Goal: Navigation & Orientation: Find specific page/section

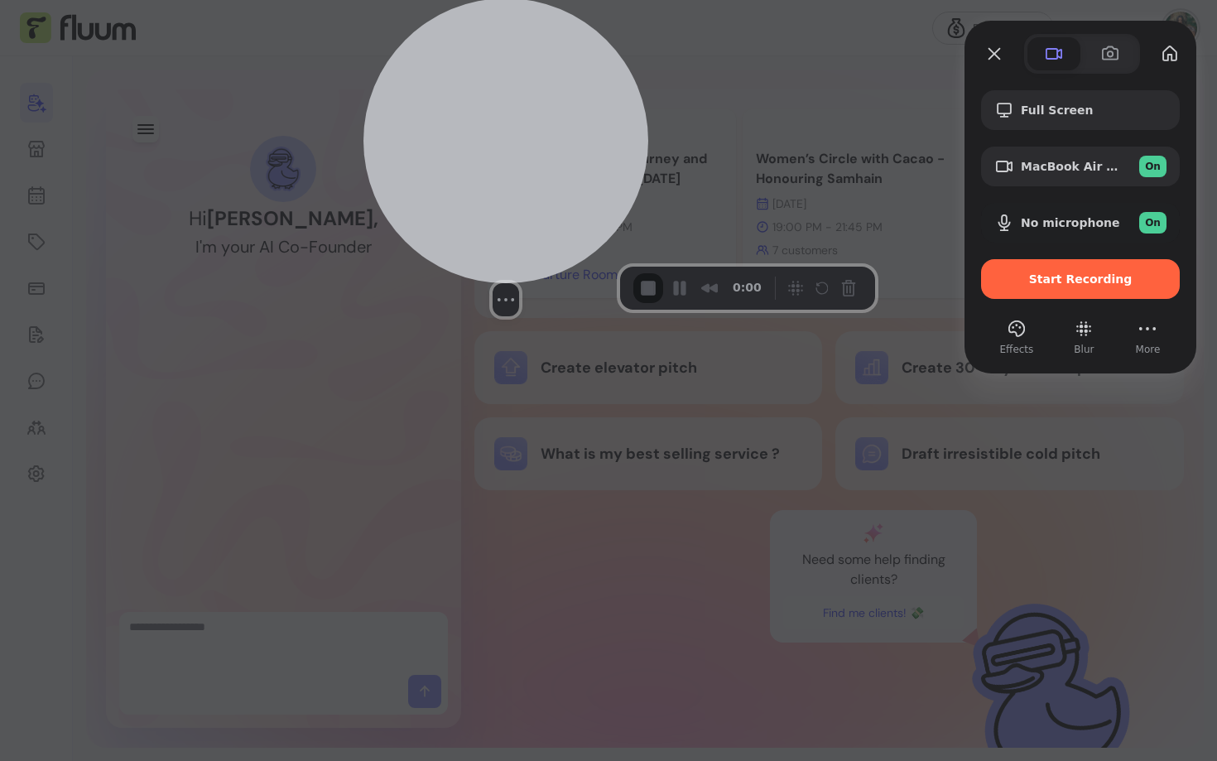
drag, startPoint x: 142, startPoint y: 622, endPoint x: 498, endPoint y: 180, distance: 568.0
click at [498, 180] on div at bounding box center [505, 140] width 285 height 285
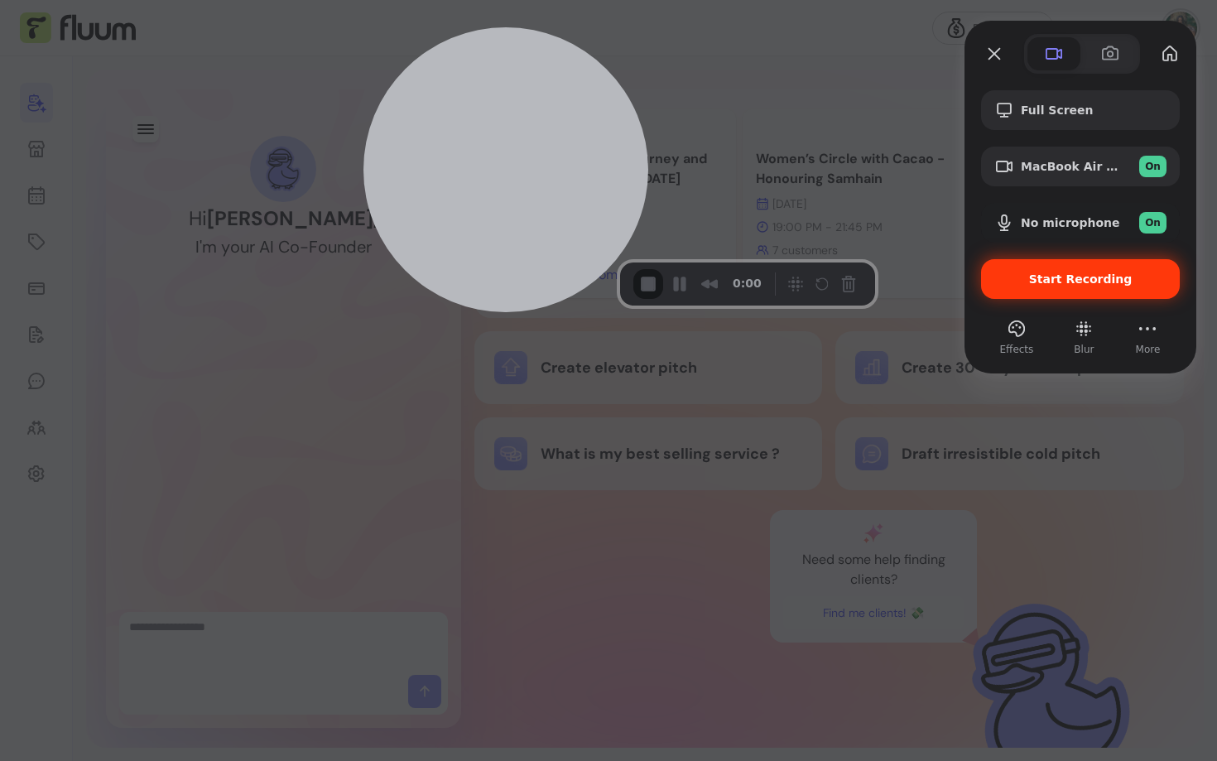
click at [1039, 288] on div "Start Recording" at bounding box center [1080, 279] width 199 height 40
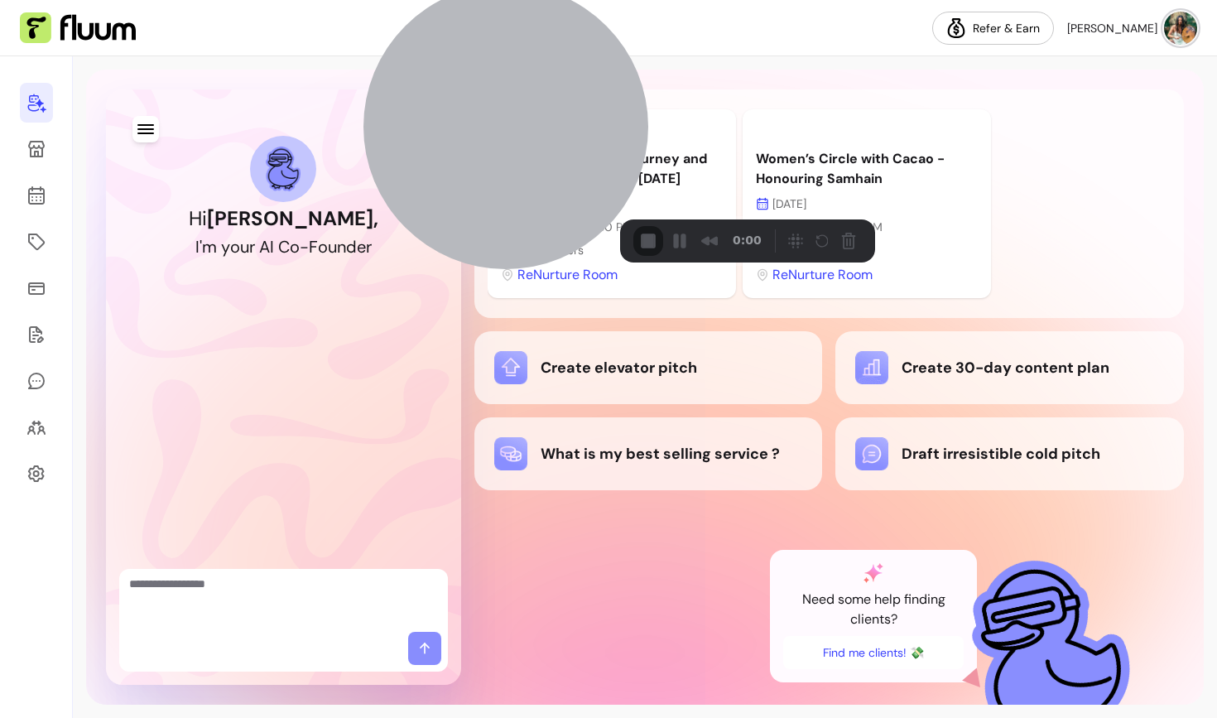
click at [28, 435] on icon at bounding box center [36, 427] width 20 height 20
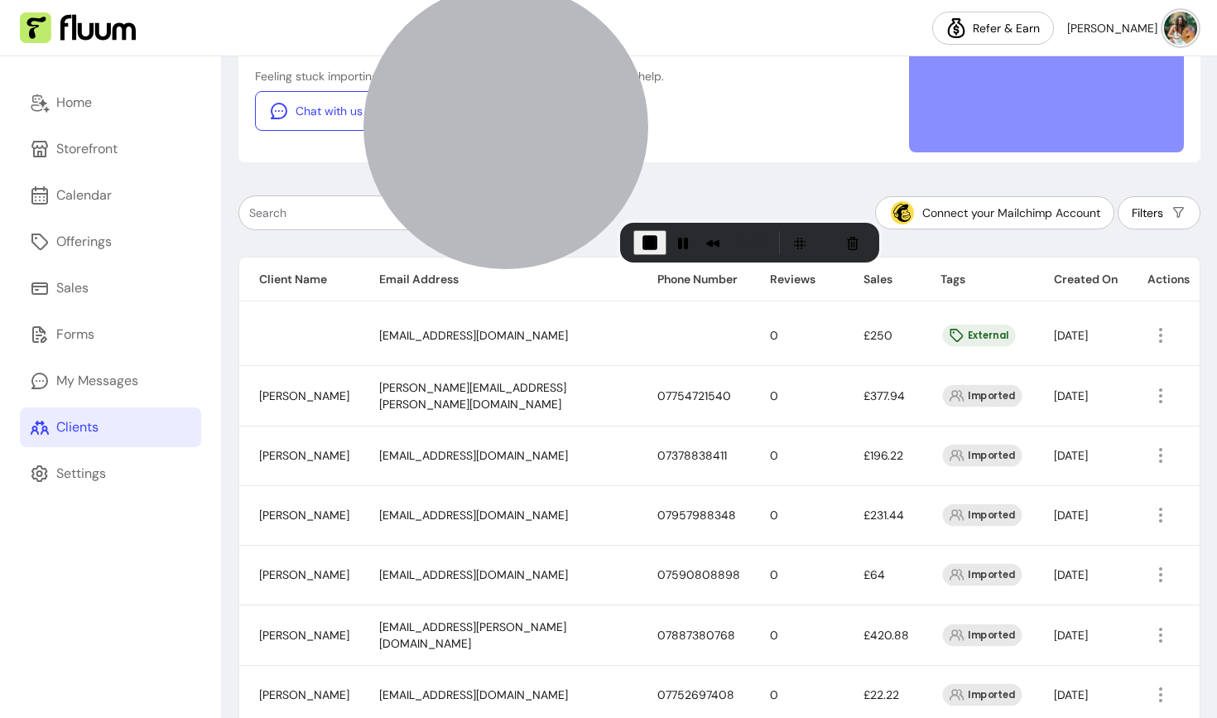
scroll to position [166, 0]
click at [1162, 389] on icon "button" at bounding box center [1160, 396] width 19 height 19
click at [1044, 440] on span "Amend" at bounding box center [1096, 433] width 121 height 17
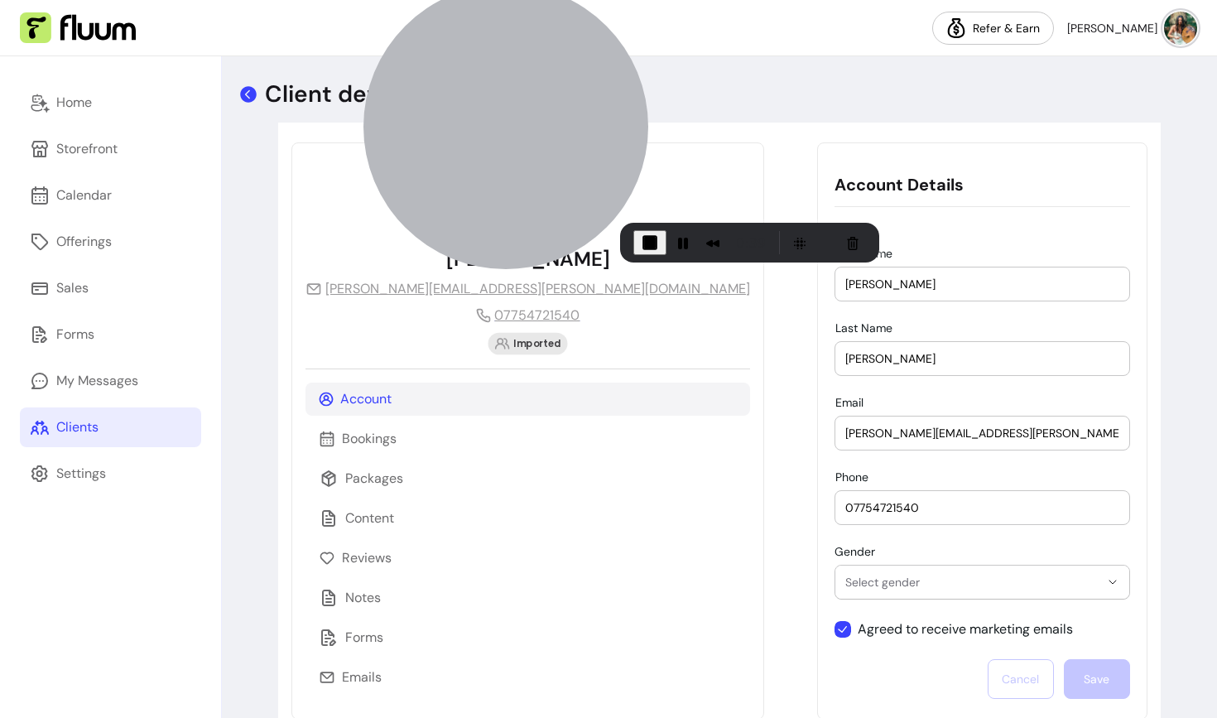
click at [249, 95] on icon at bounding box center [248, 94] width 17 height 17
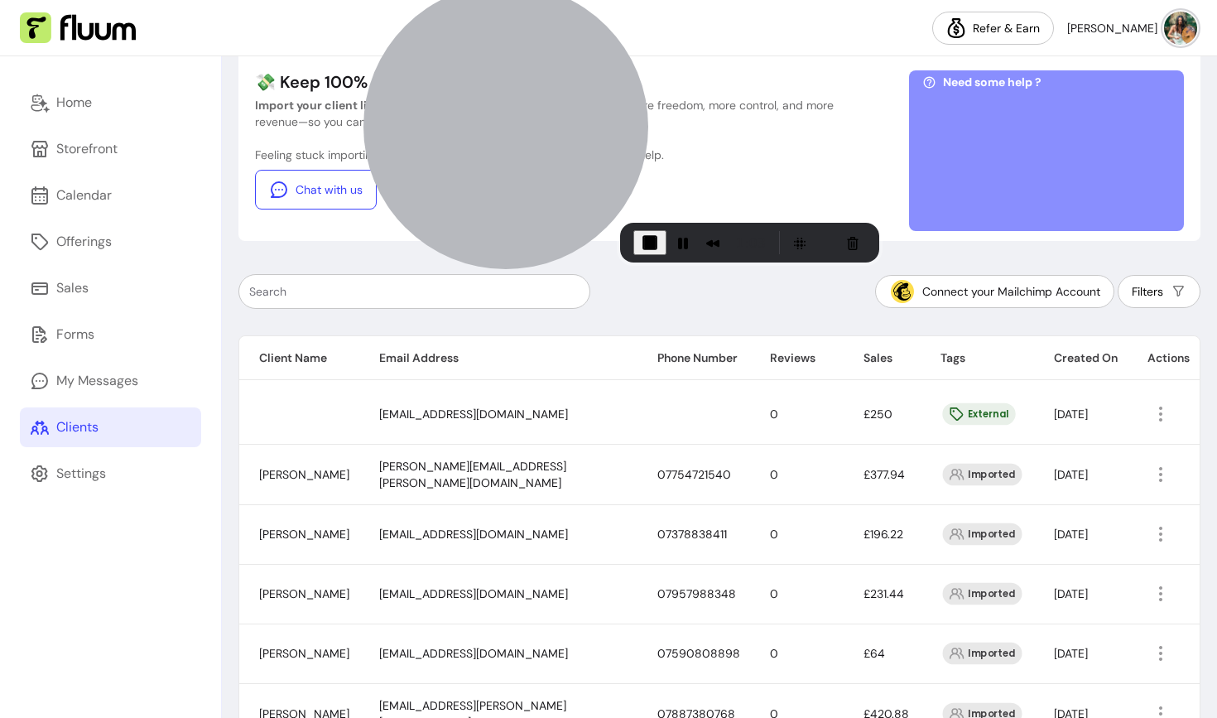
scroll to position [96, 0]
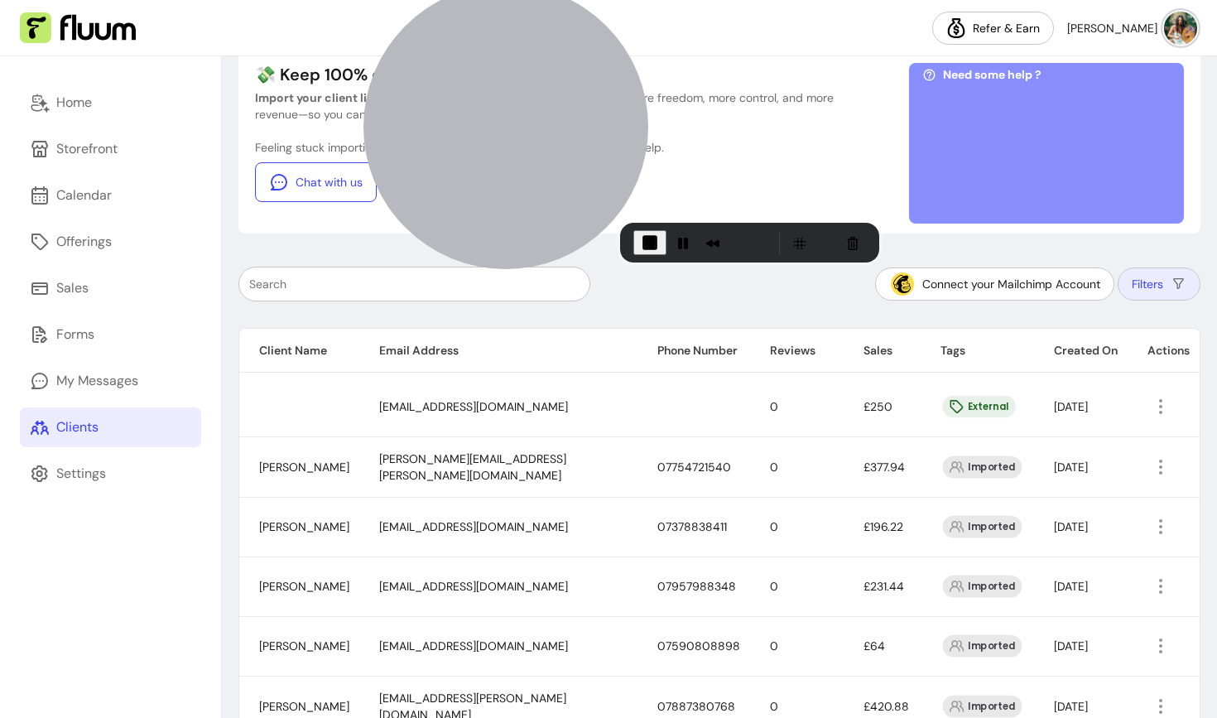
click at [1145, 285] on button "Filters" at bounding box center [1158, 283] width 83 height 33
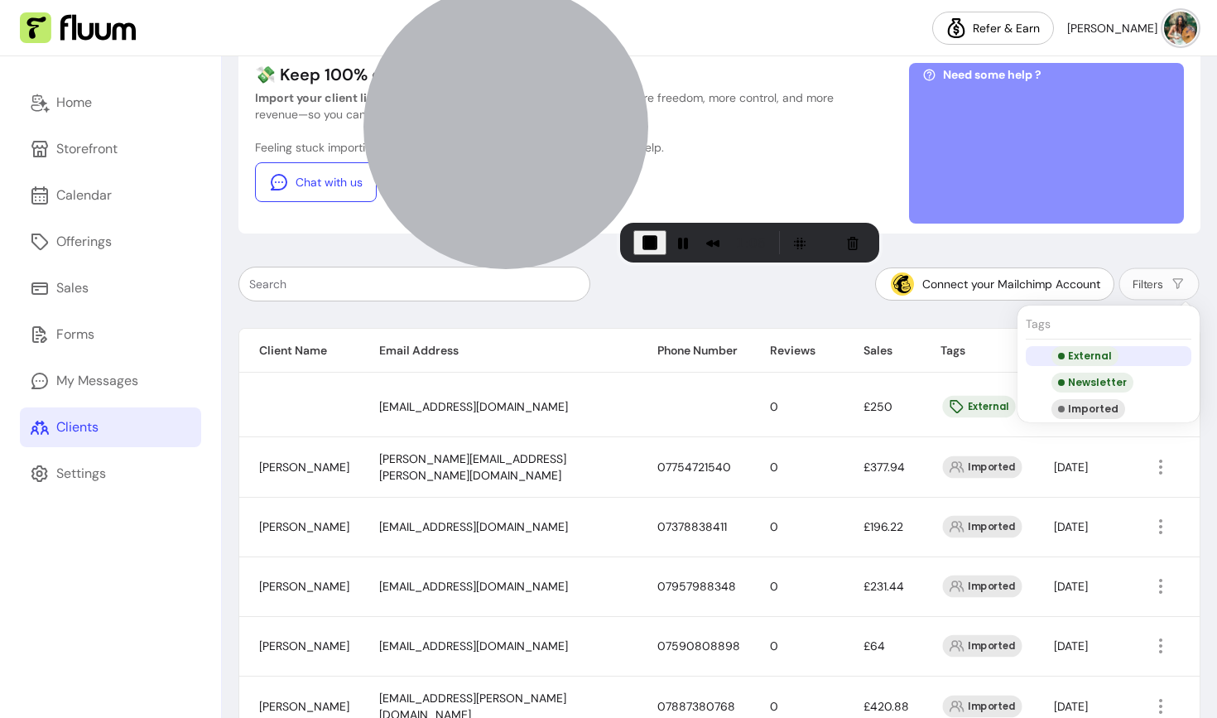
click at [1069, 355] on div "External" at bounding box center [1084, 356] width 67 height 20
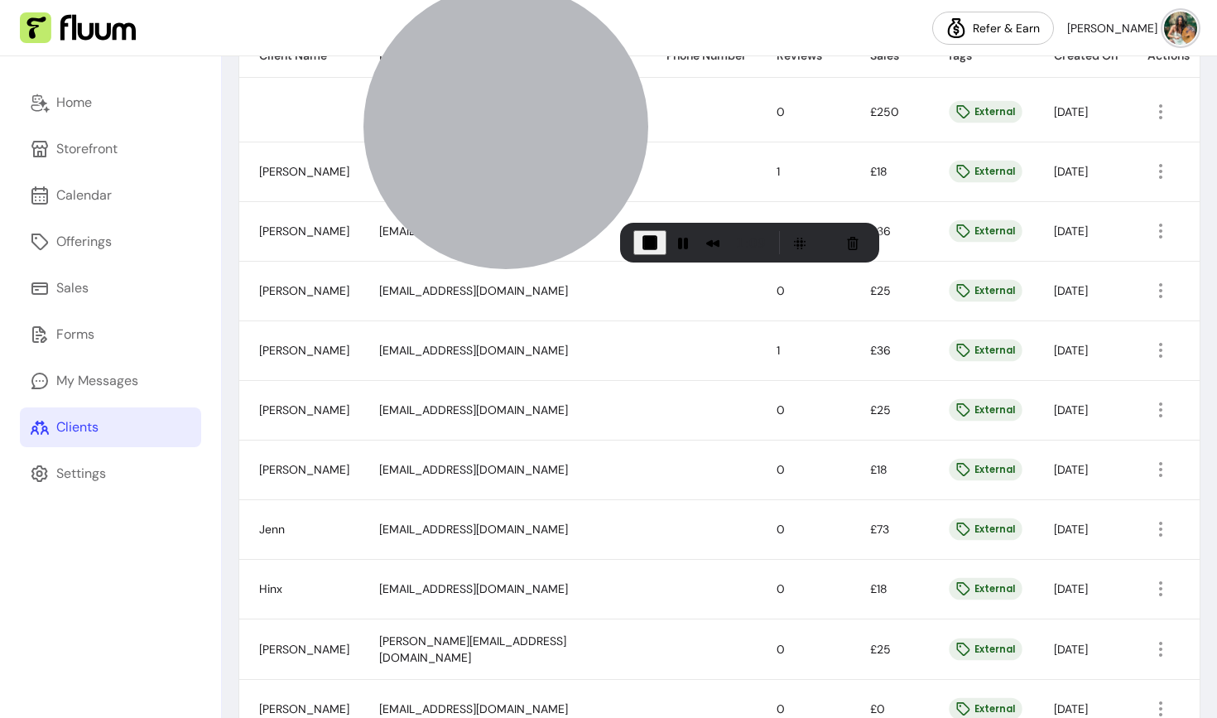
scroll to position [392, 0]
click at [1156, 348] on icon "button" at bounding box center [1161, 349] width 20 height 20
click at [1153, 344] on icon "button" at bounding box center [1161, 349] width 20 height 20
click at [1050, 376] on li "Amend" at bounding box center [1085, 387] width 152 height 26
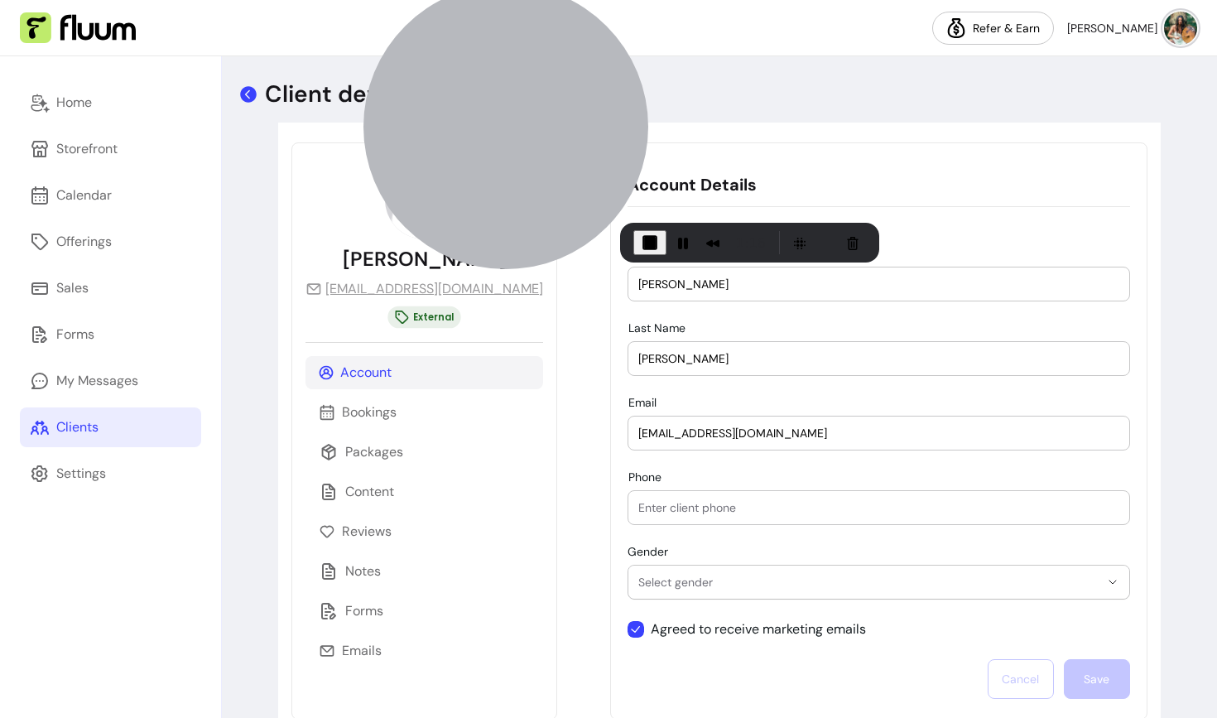
click at [252, 94] on icon at bounding box center [248, 94] width 17 height 17
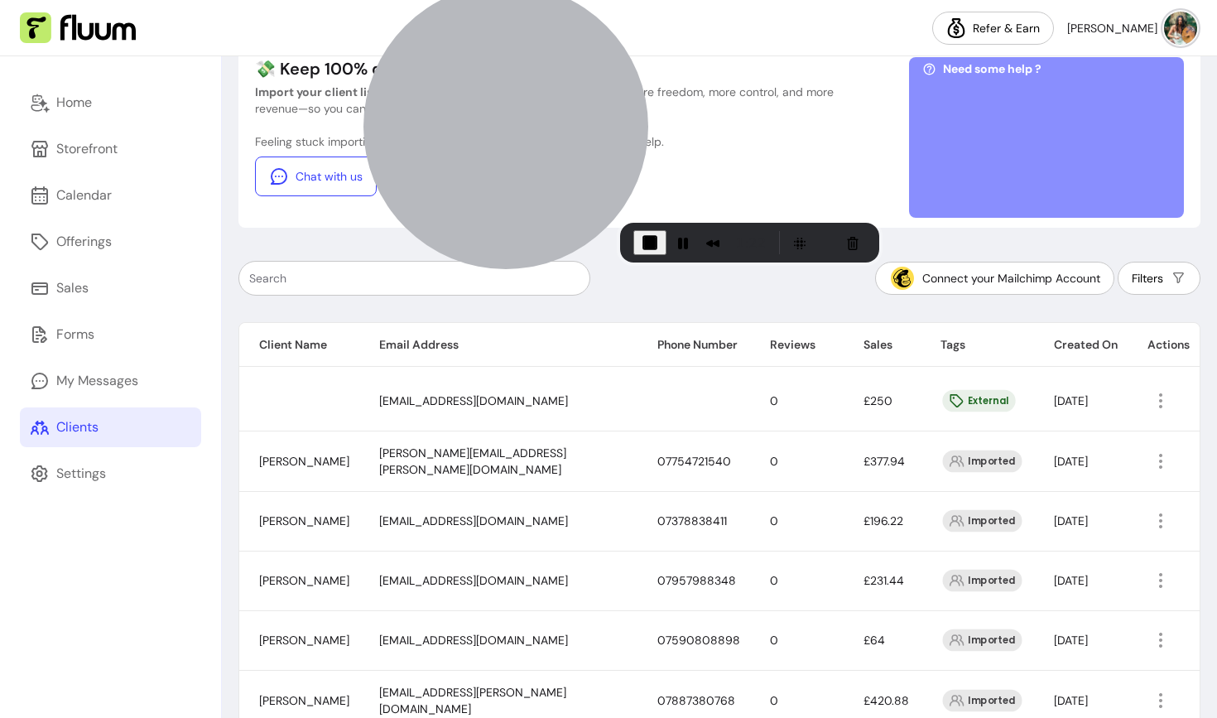
scroll to position [100, 0]
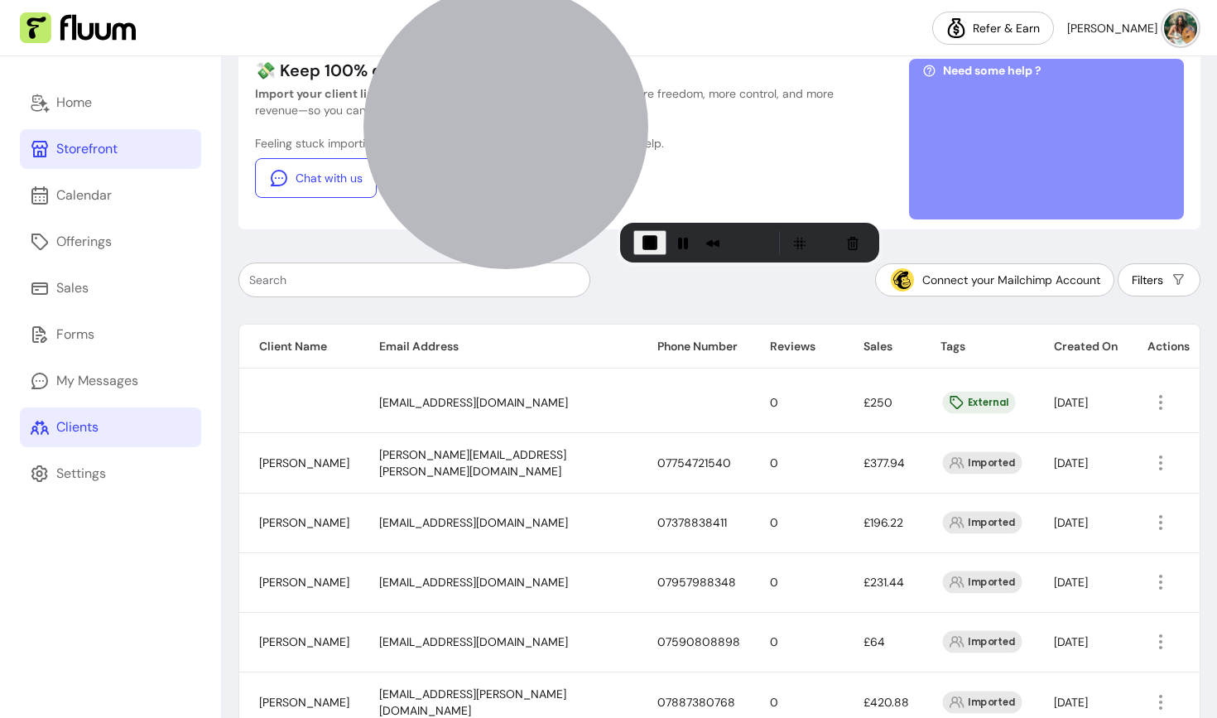
click at [118, 147] on div "Storefront" at bounding box center [86, 149] width 61 height 20
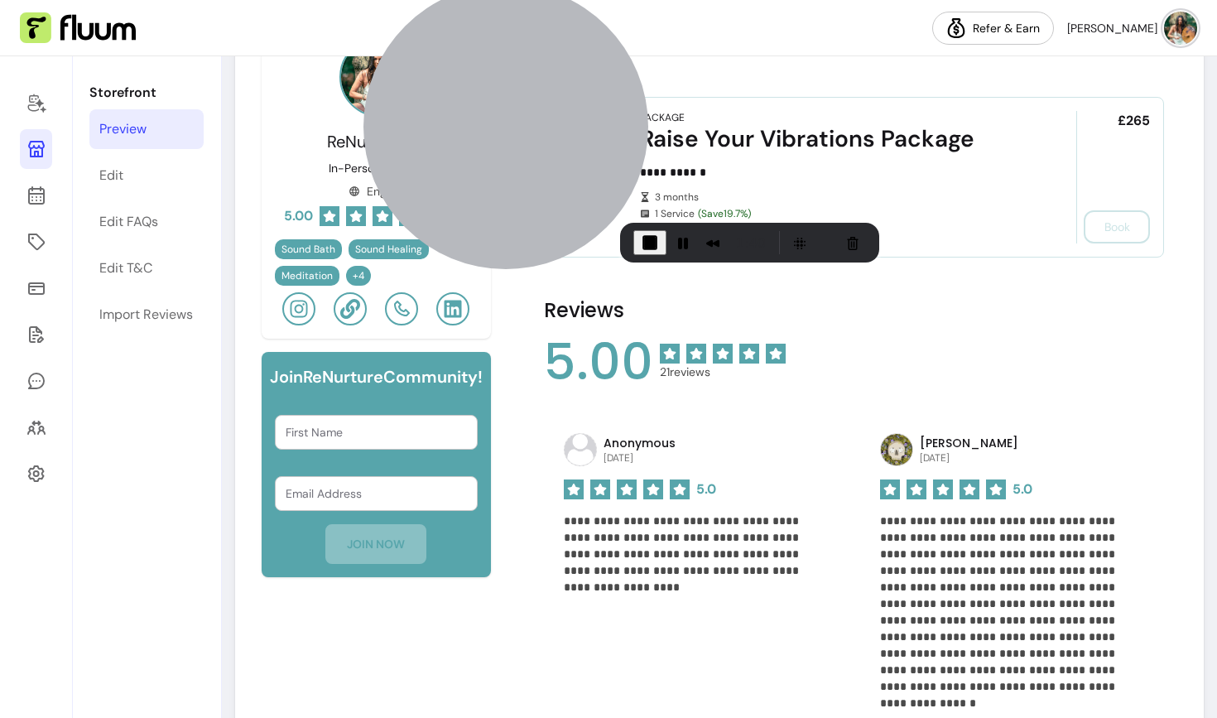
scroll to position [536, 0]
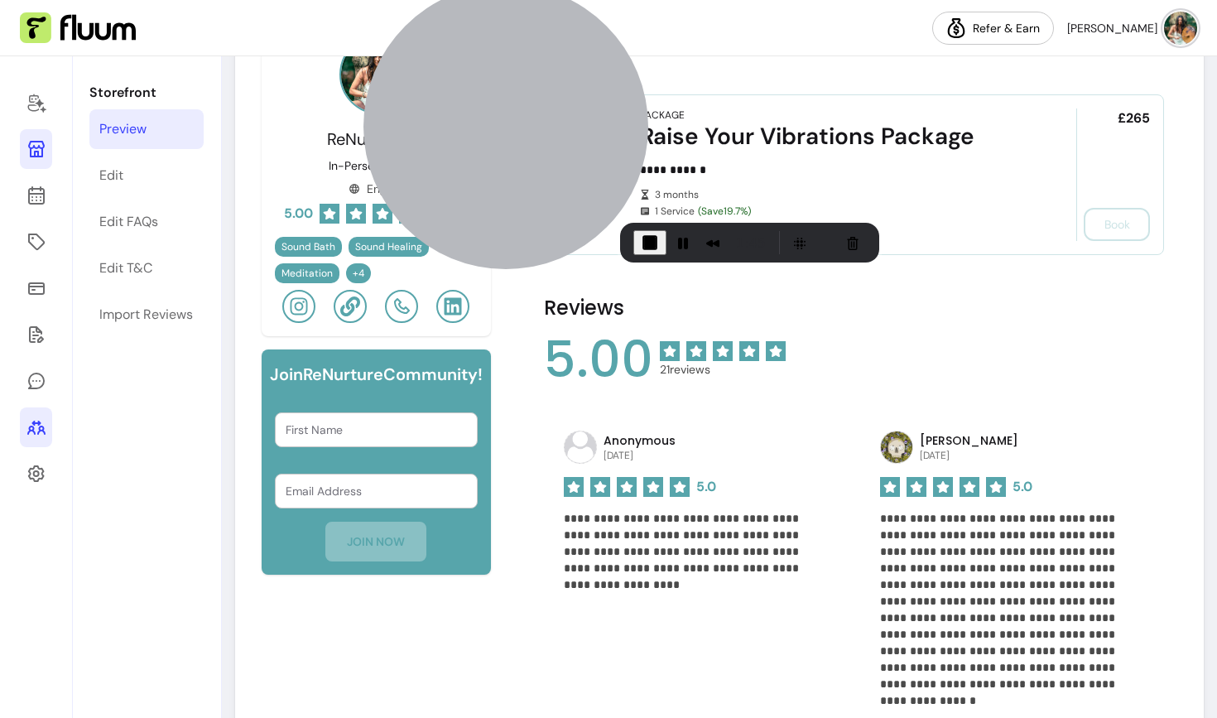
click at [32, 413] on link at bounding box center [36, 427] width 32 height 40
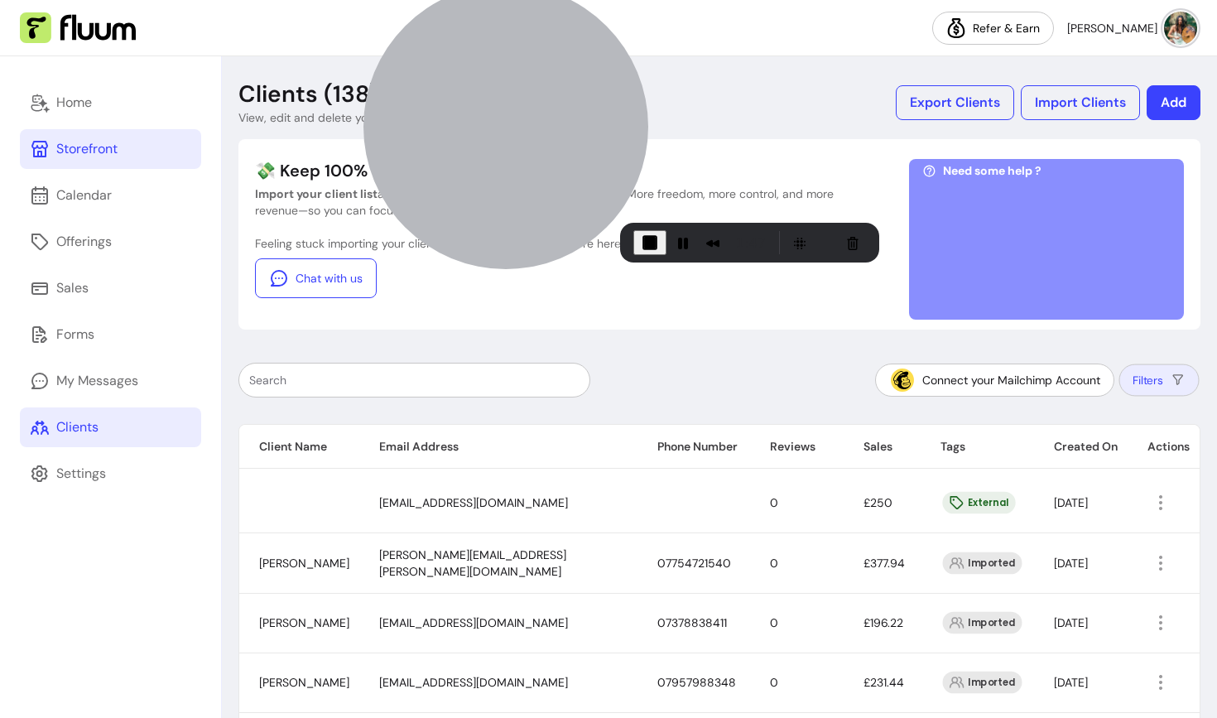
click at [1146, 382] on button "Filters" at bounding box center [1159, 380] width 80 height 32
click at [1063, 476] on span at bounding box center [1061, 478] width 7 height 7
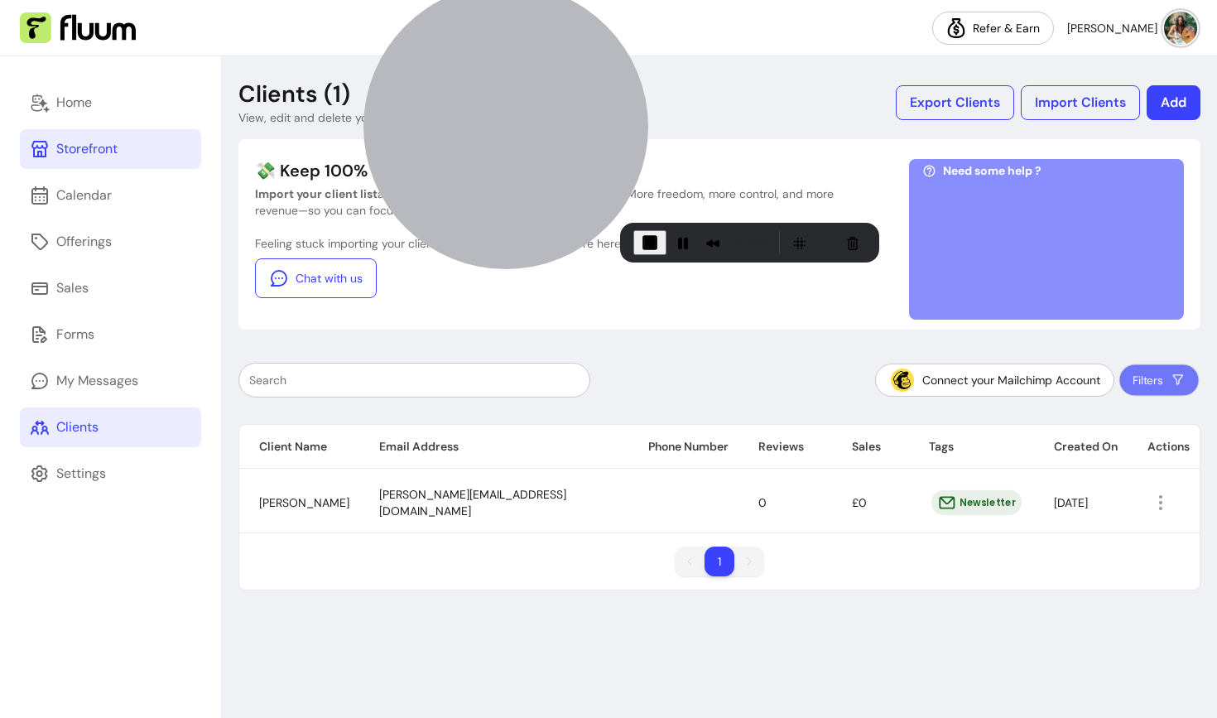
click at [899, 408] on div "Connect your Mailchimp Account Filters Client Name Email Address Phone Number R…" at bounding box center [719, 469] width 962 height 241
click at [1175, 383] on icon "button" at bounding box center [1178, 380] width 16 height 16
click at [1101, 464] on ul "External Newsletter Imported" at bounding box center [1109, 478] width 166 height 73
click at [1082, 449] on div "External" at bounding box center [1084, 452] width 67 height 20
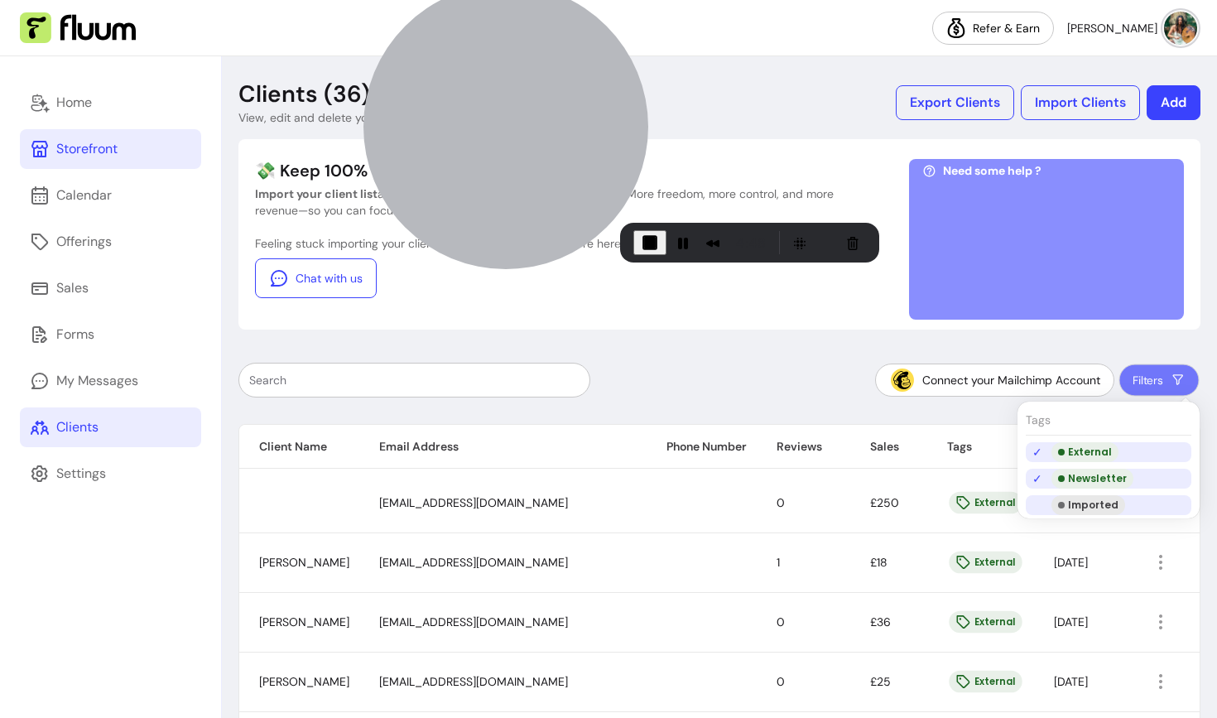
click at [1053, 510] on div "Imported" at bounding box center [1088, 505] width 74 height 20
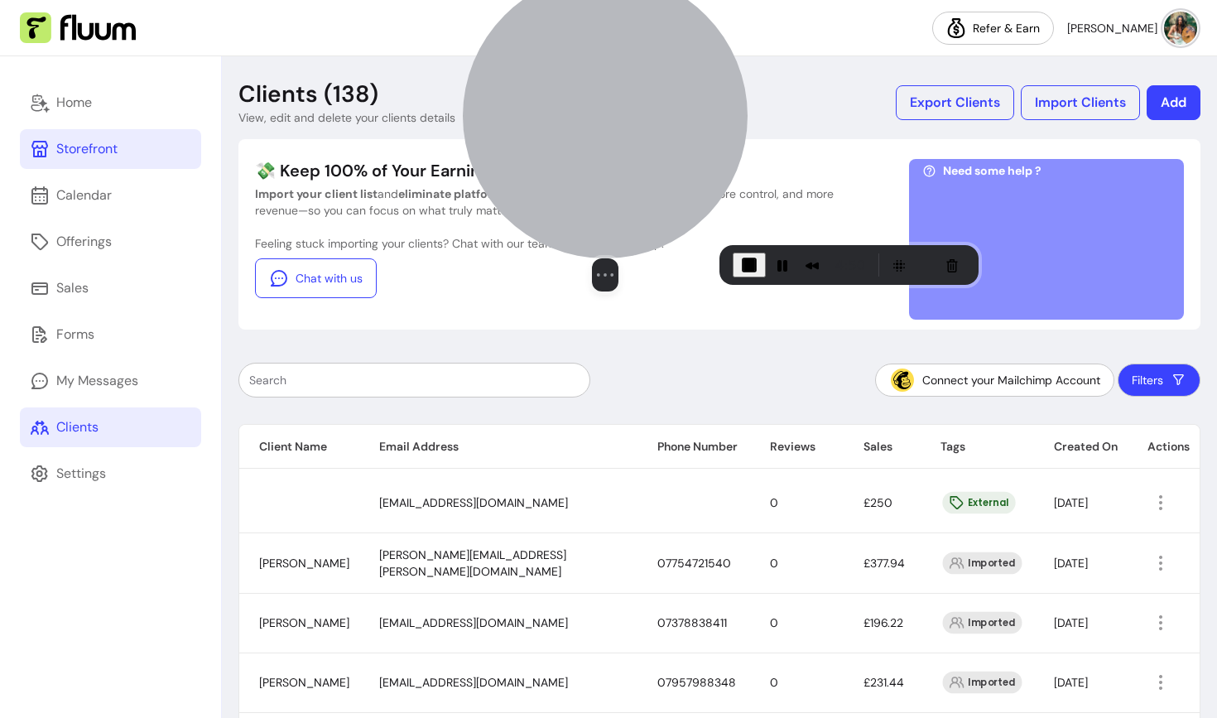
drag, startPoint x: 512, startPoint y: 173, endPoint x: 840, endPoint y: 109, distance: 333.9
click at [613, 171] on div at bounding box center [605, 116] width 285 height 285
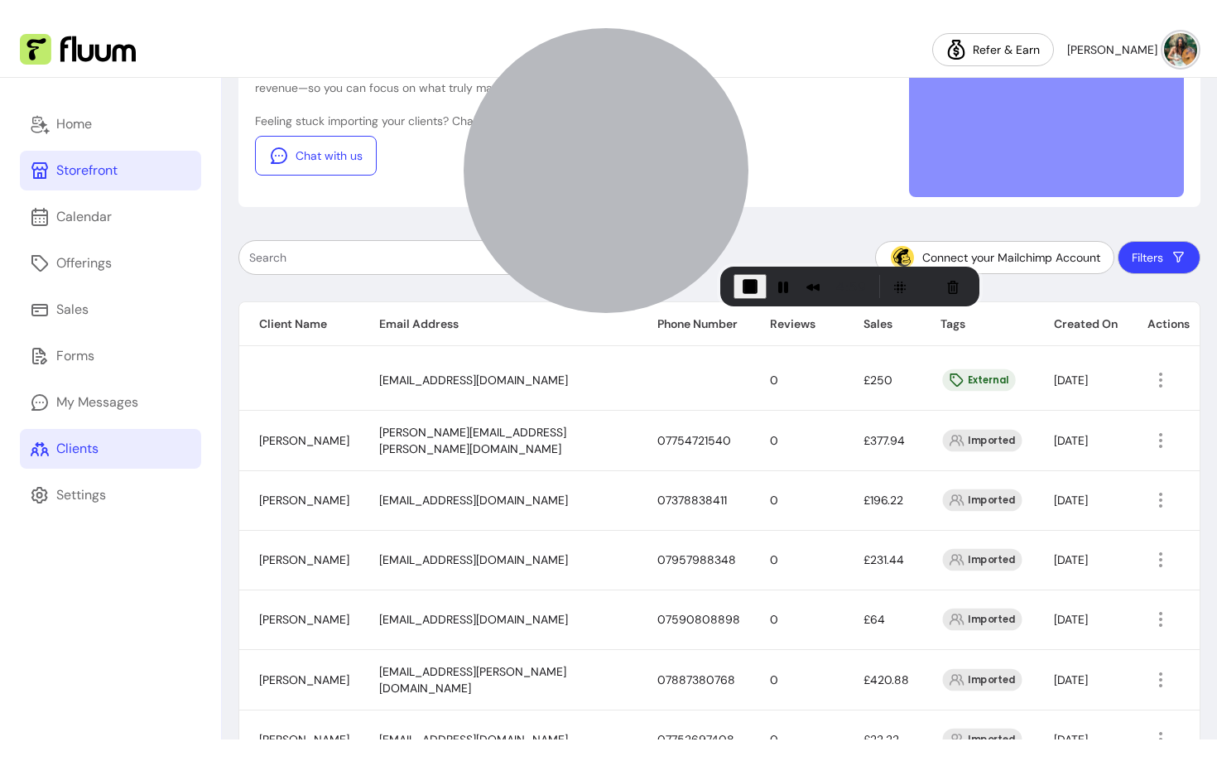
scroll to position [46, 0]
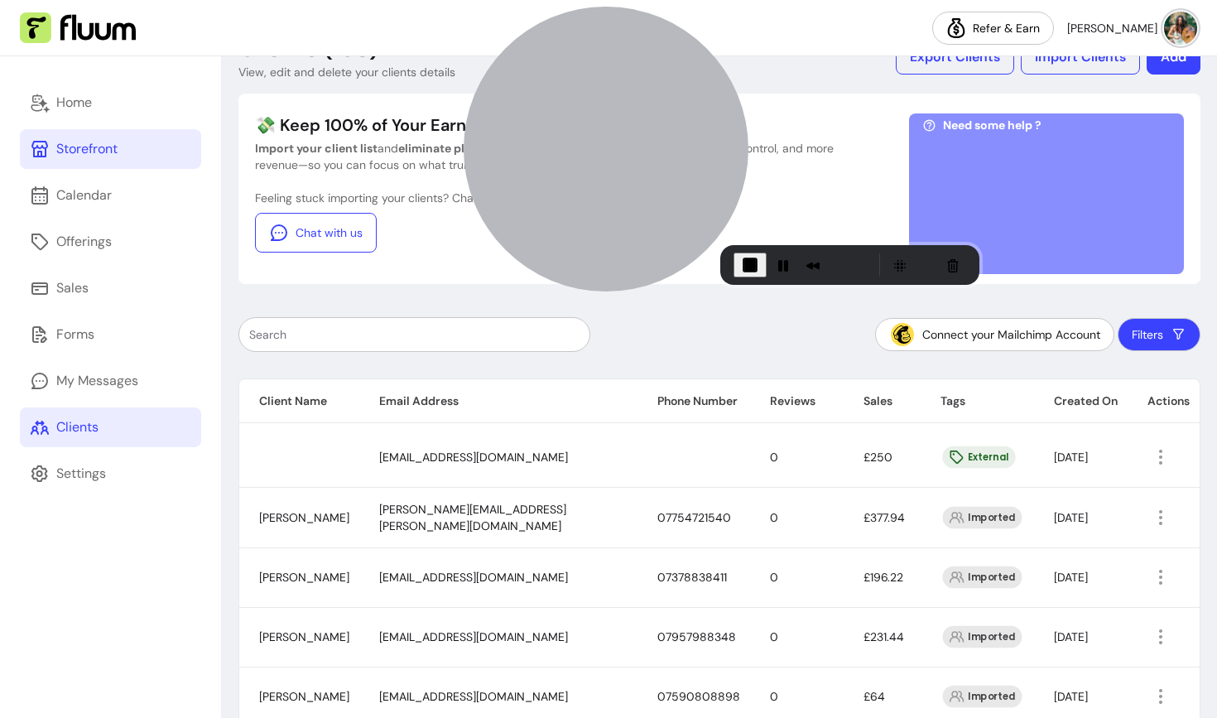
click at [748, 264] on span "End Recording" at bounding box center [750, 265] width 20 height 20
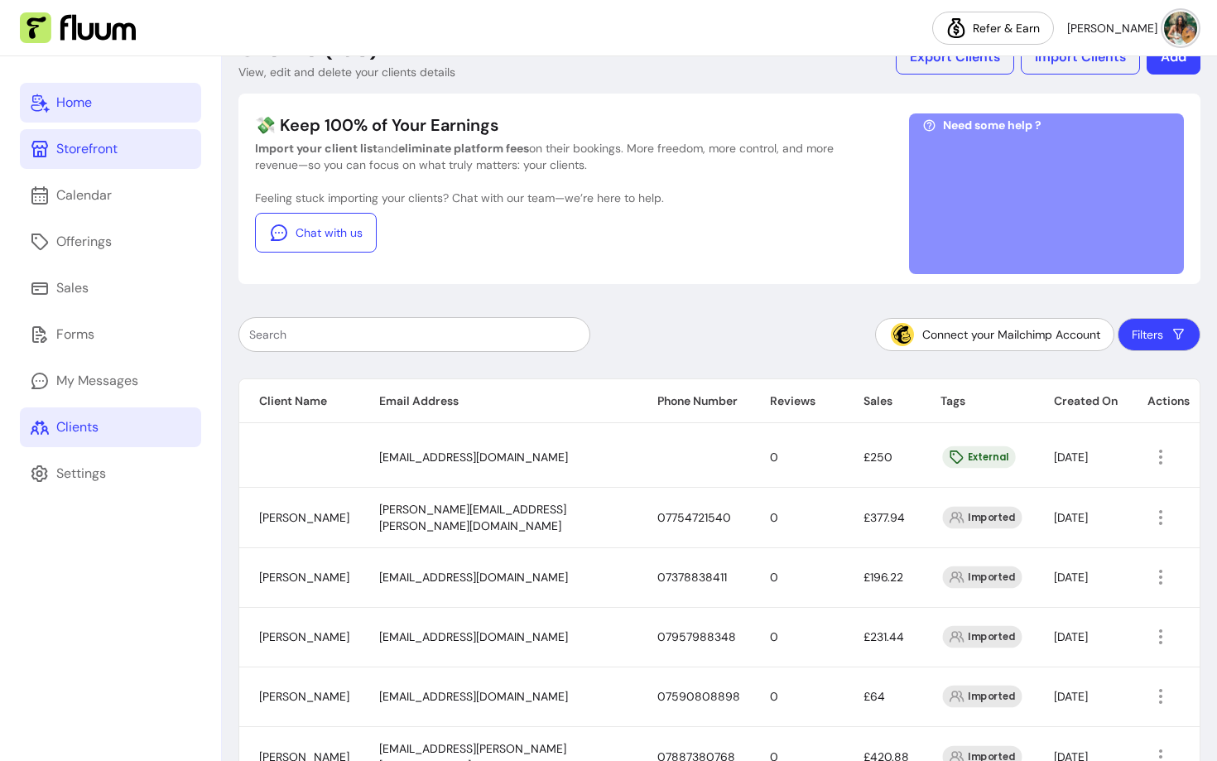
click at [123, 115] on link "Home" at bounding box center [110, 103] width 181 height 40
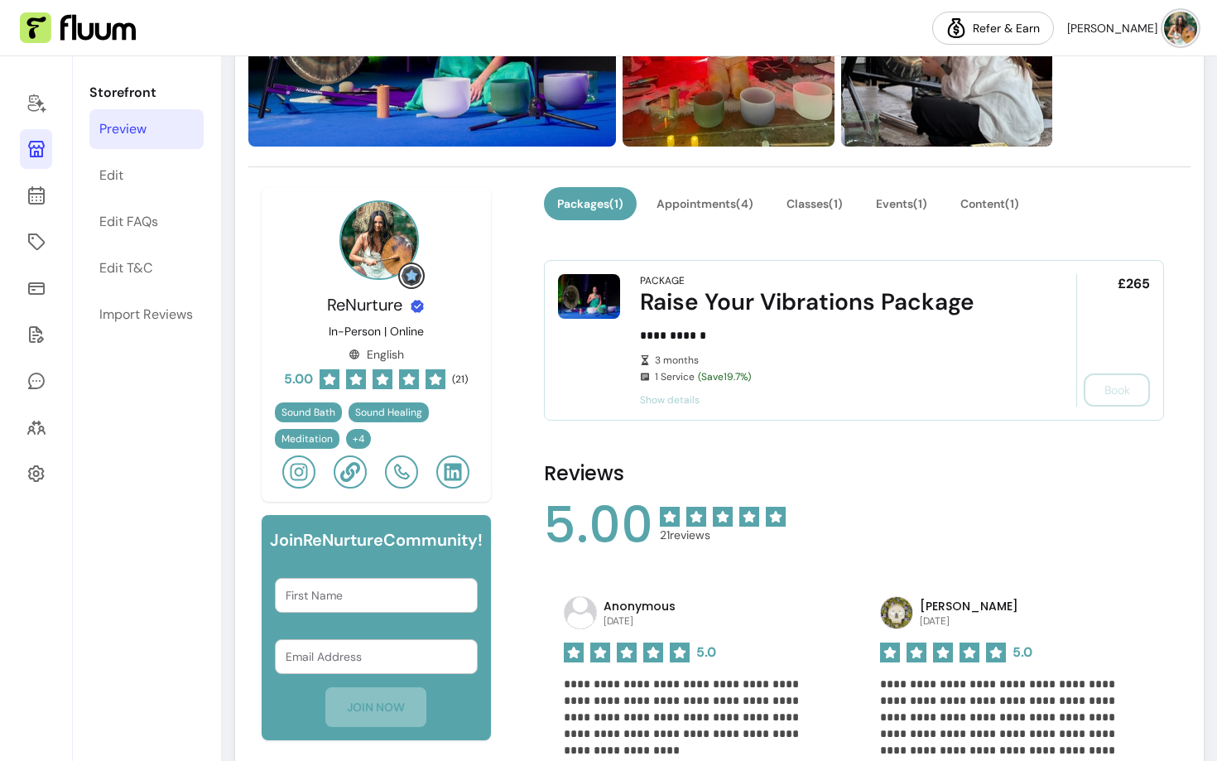
scroll to position [160, 0]
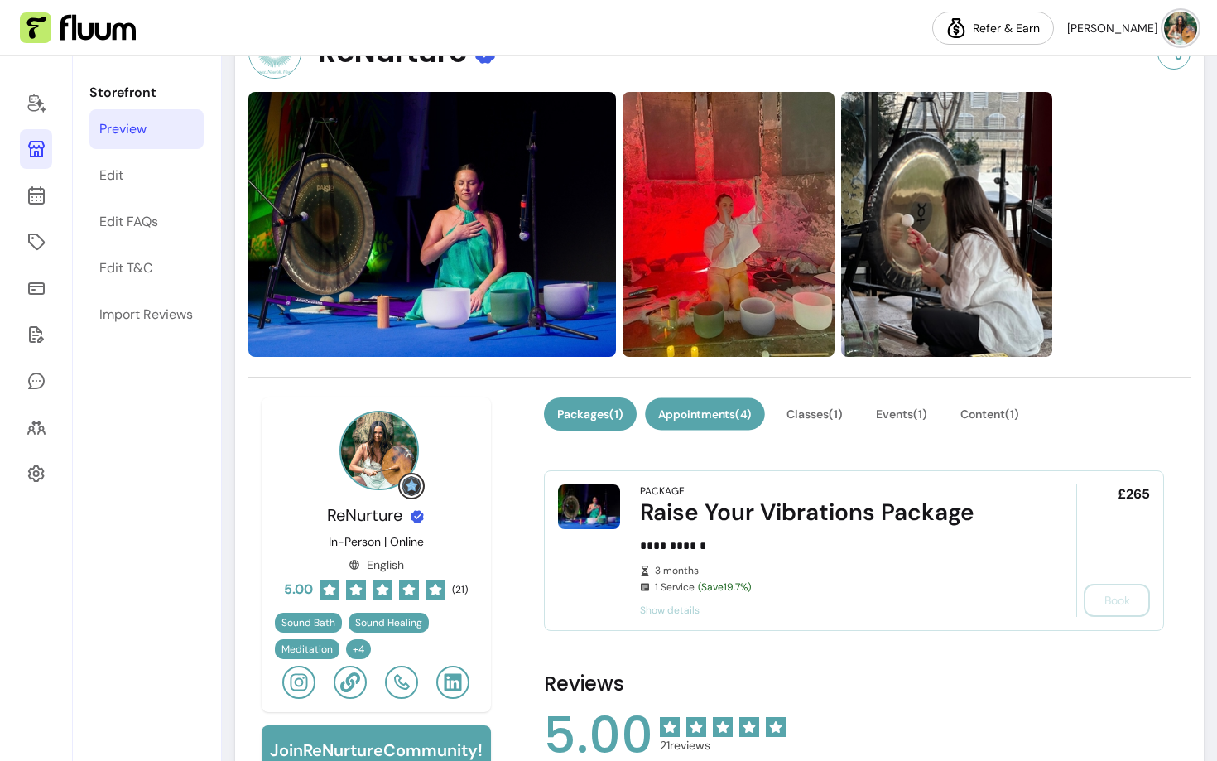
click at [728, 423] on button "Appointments ( 4 )" at bounding box center [705, 414] width 120 height 32
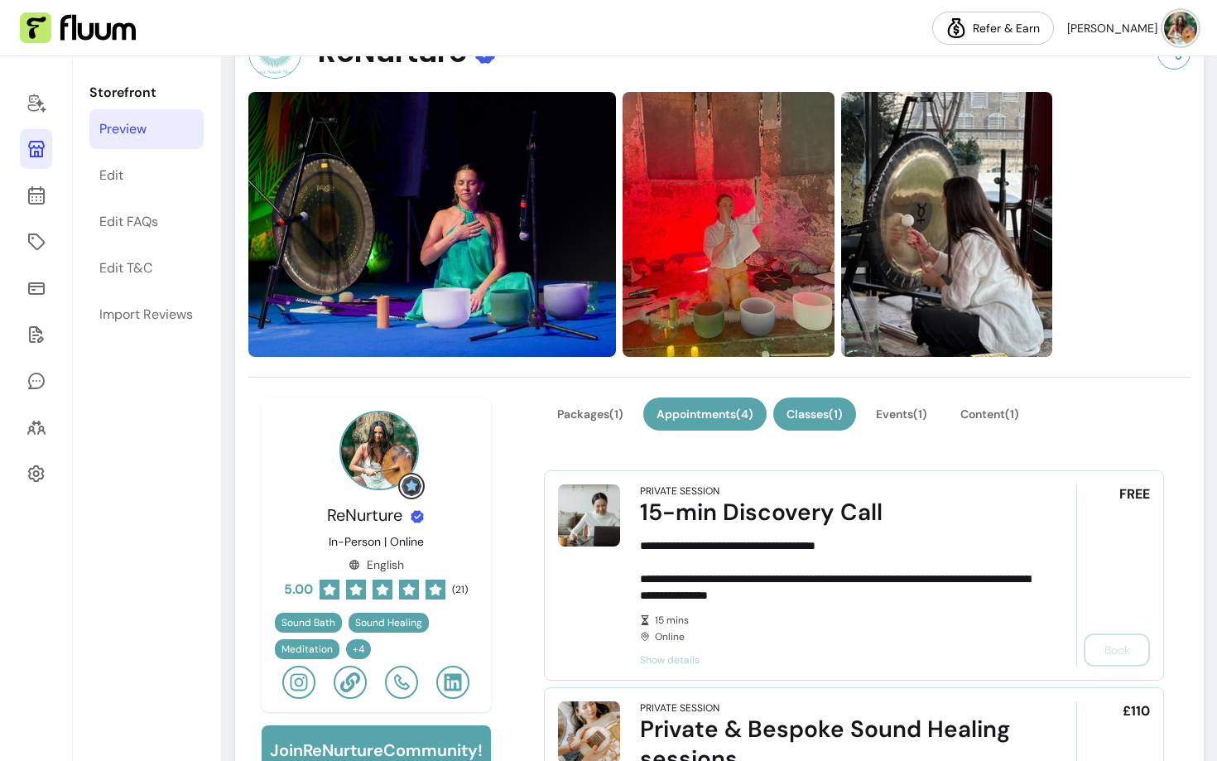
click at [808, 425] on button "Classes ( 1 )" at bounding box center [814, 413] width 83 height 33
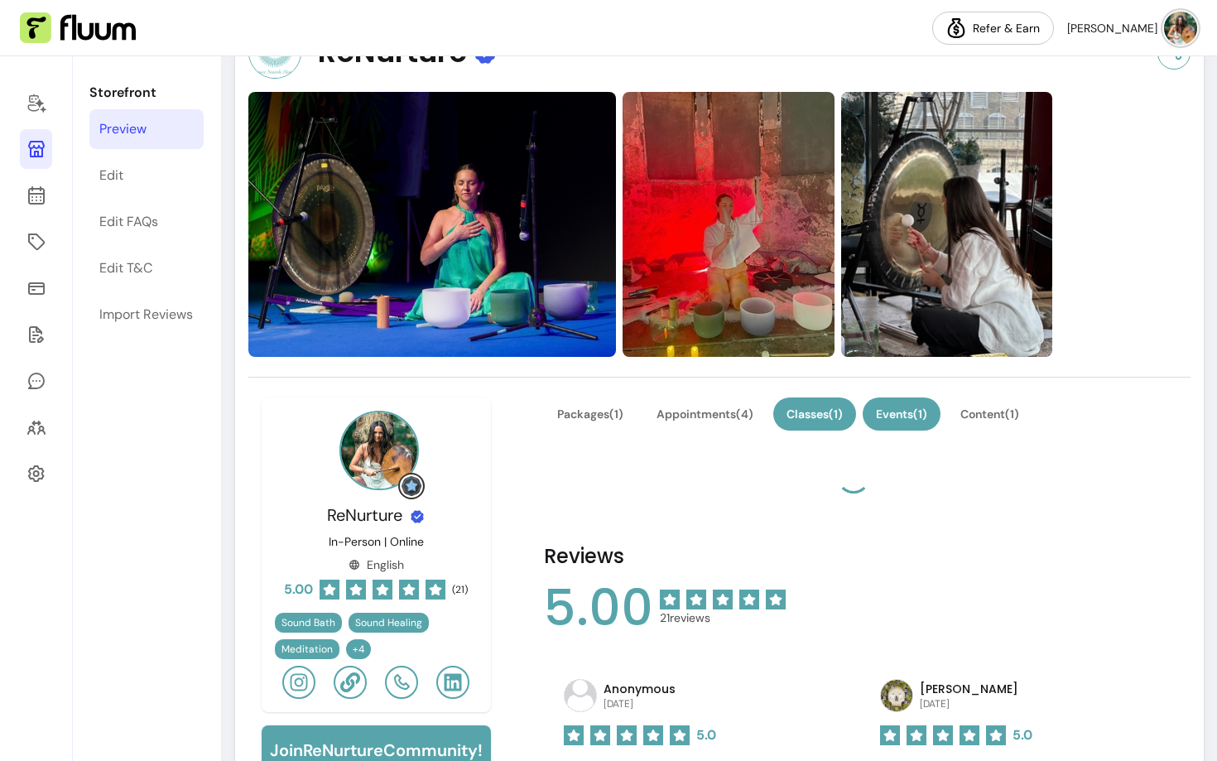
click at [881, 428] on button "Events ( 1 )" at bounding box center [902, 413] width 78 height 33
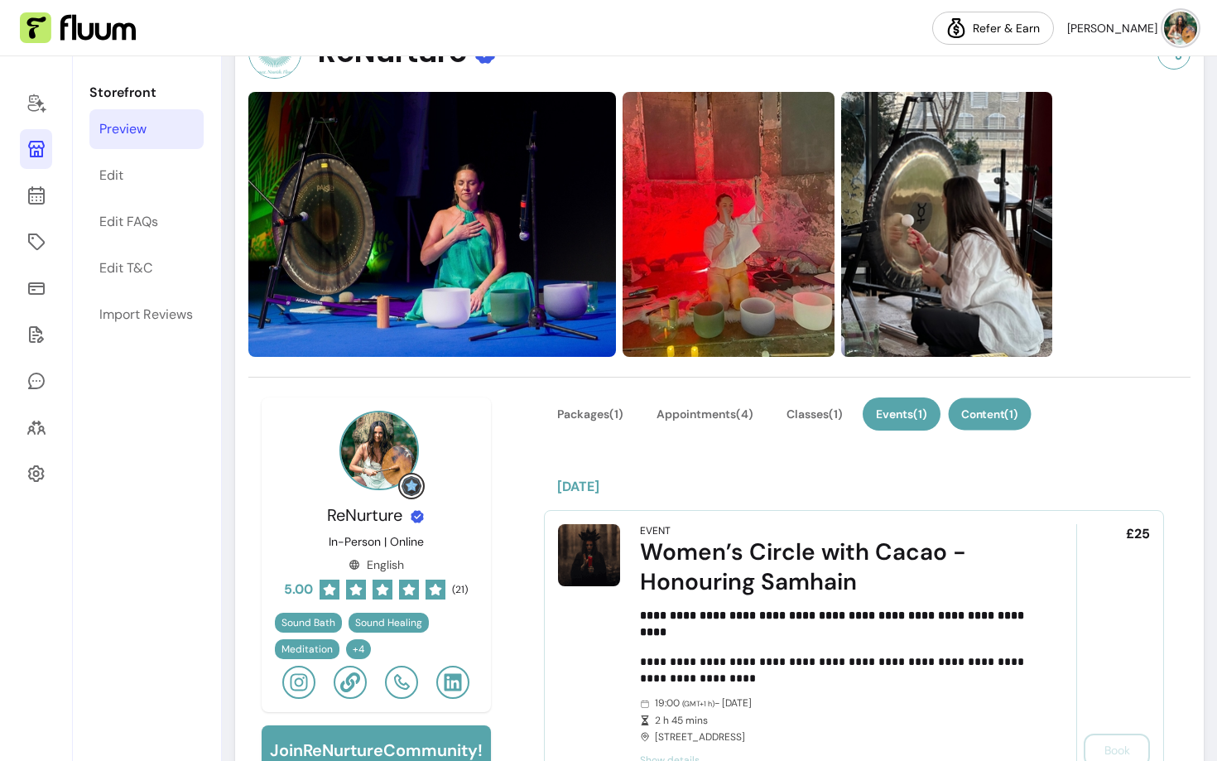
click at [981, 419] on button "Content ( 1 )" at bounding box center [989, 414] width 83 height 32
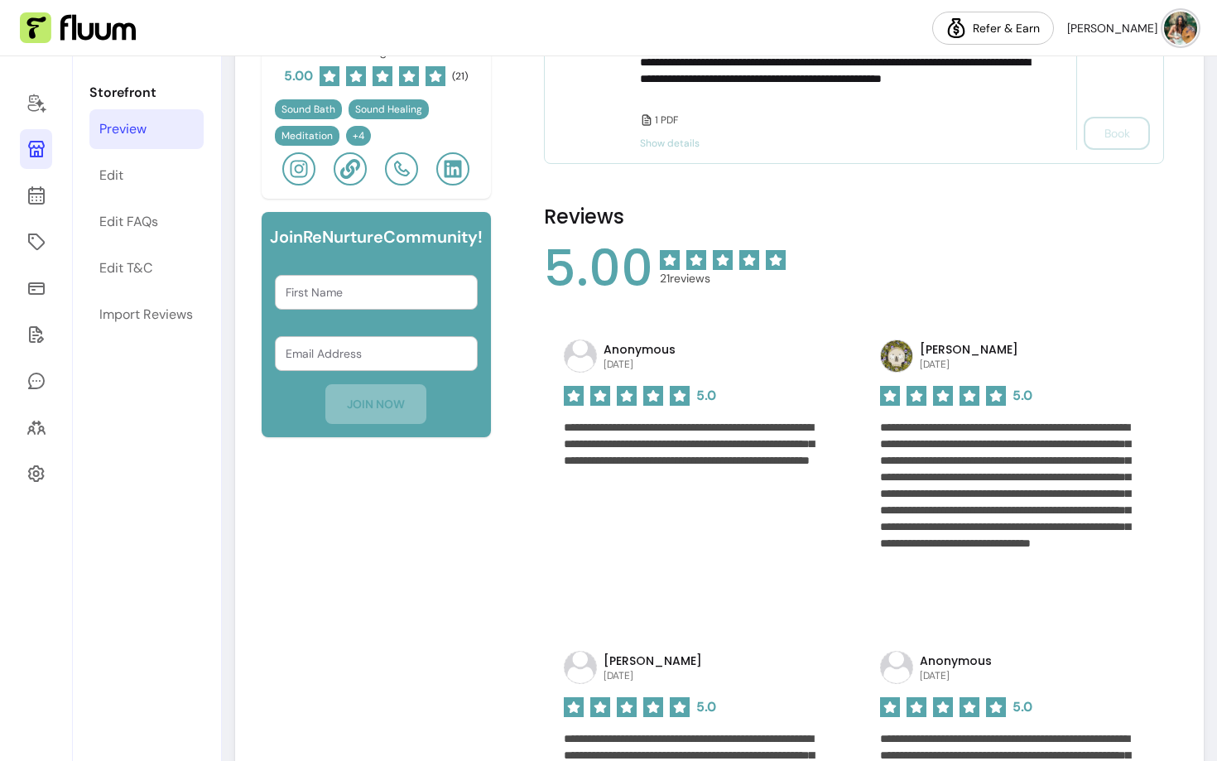
scroll to position [704, 0]
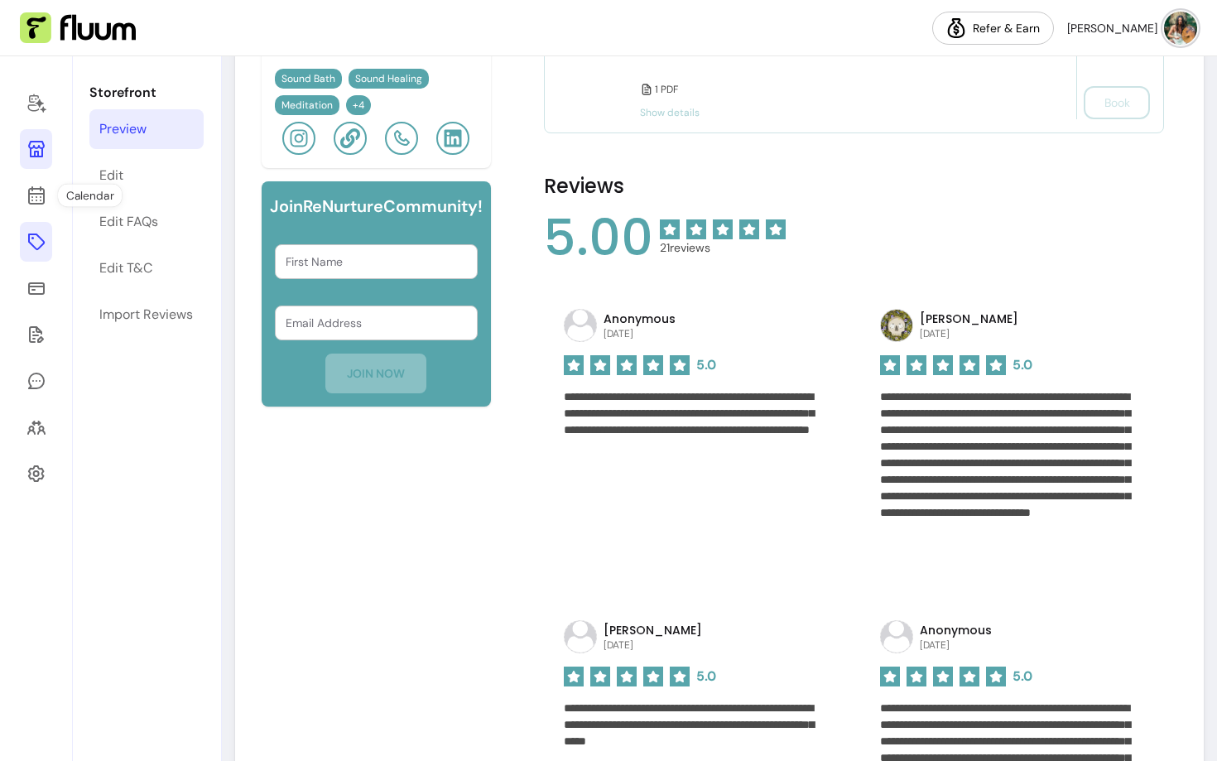
click at [35, 246] on icon at bounding box center [36, 242] width 20 height 20
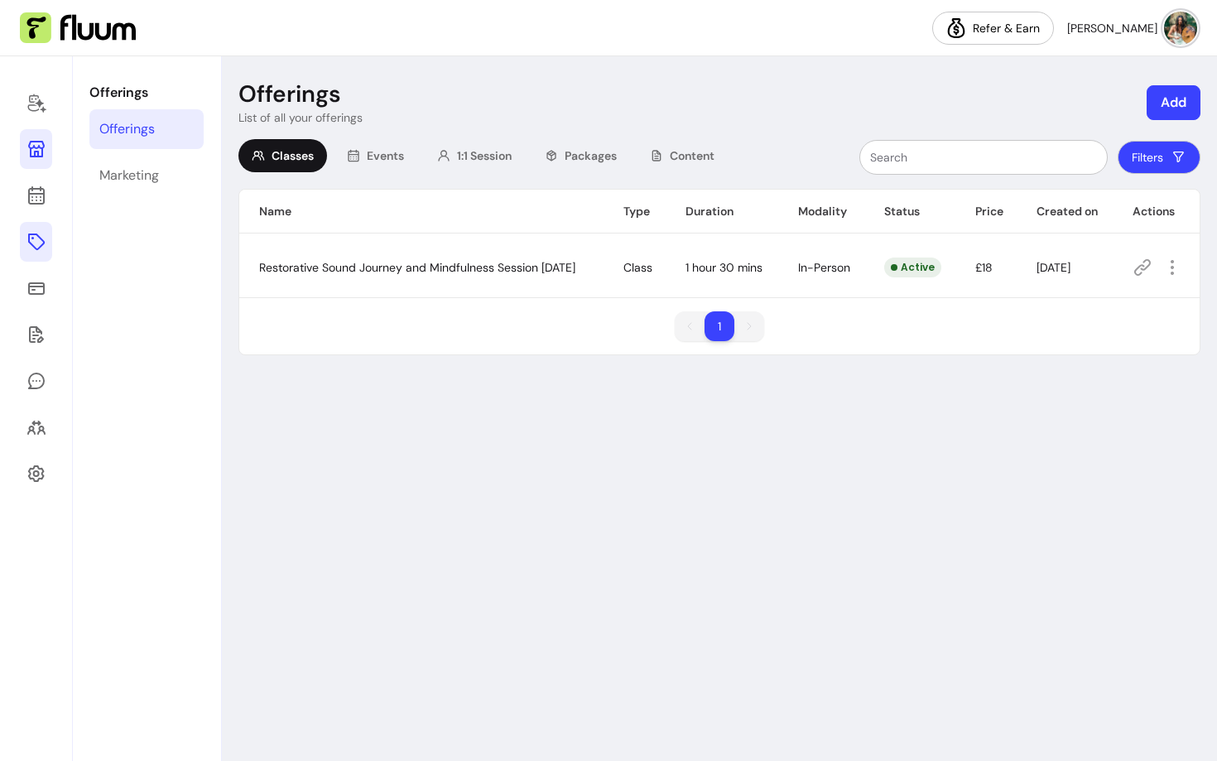
click at [40, 145] on icon at bounding box center [36, 149] width 20 height 20
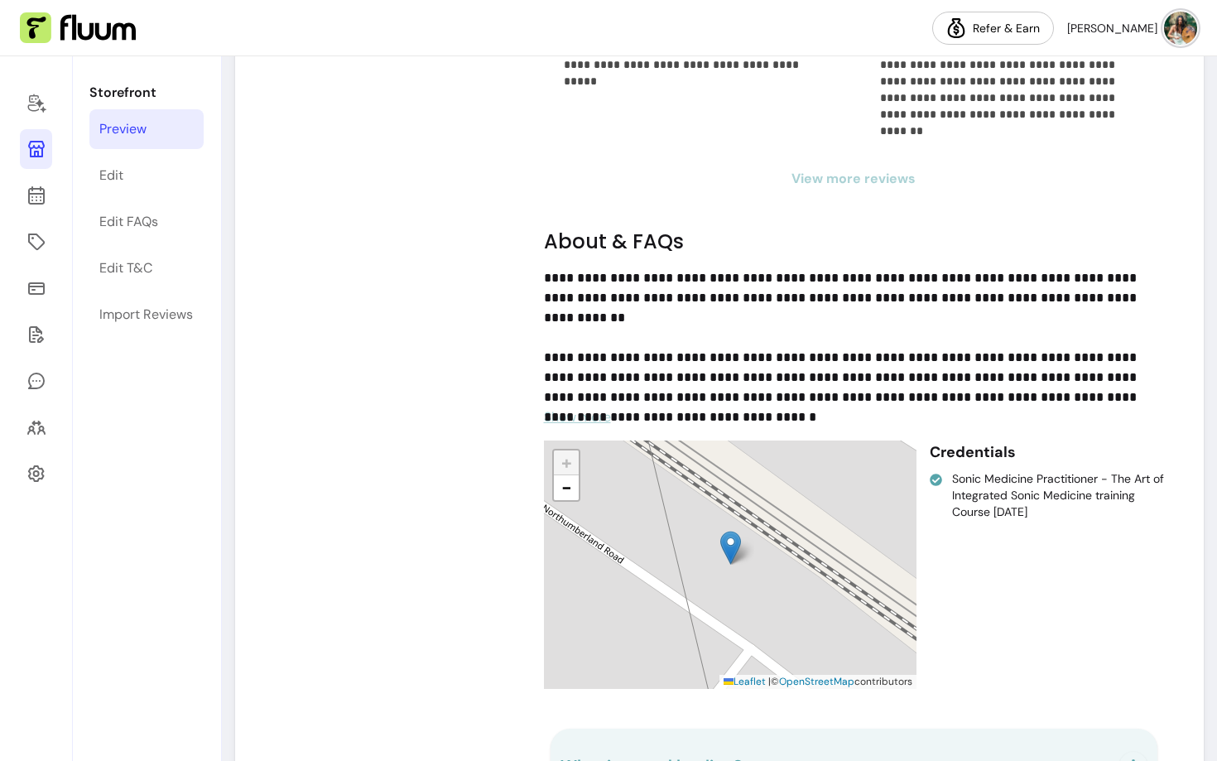
scroll to position [1347, 0]
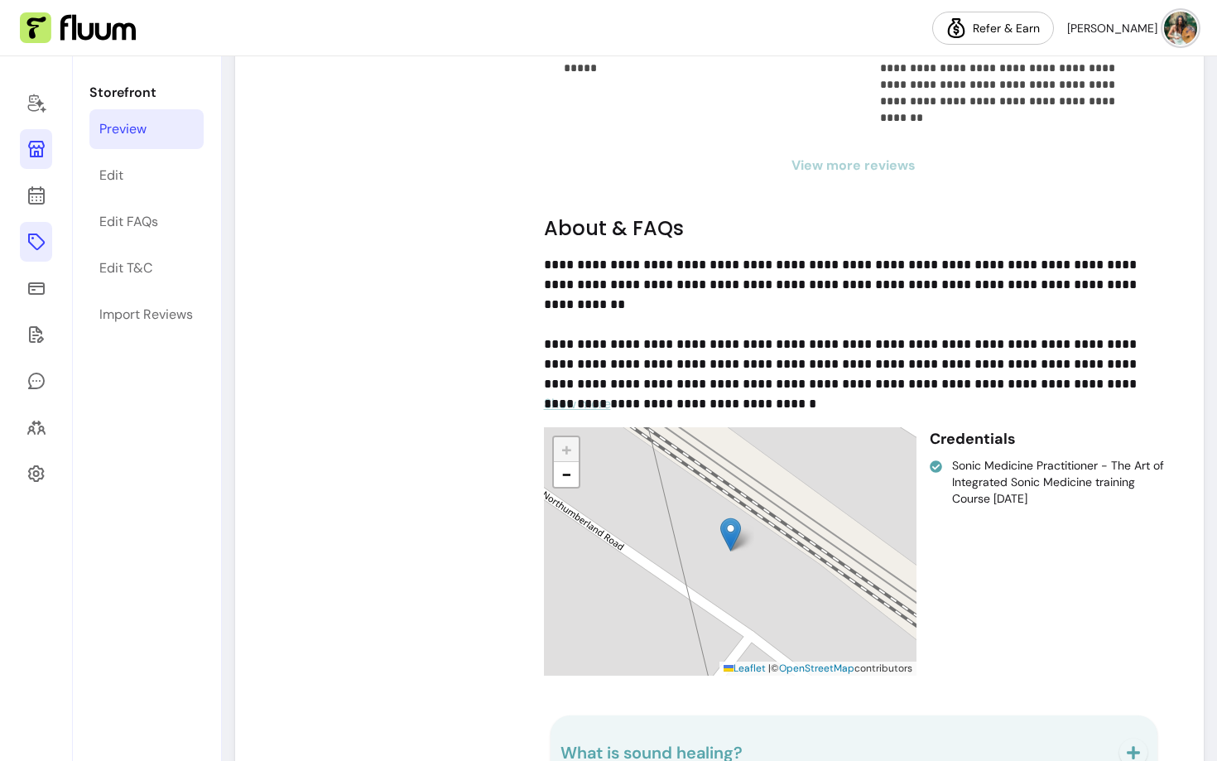
click at [36, 241] on icon at bounding box center [36, 242] width 20 height 20
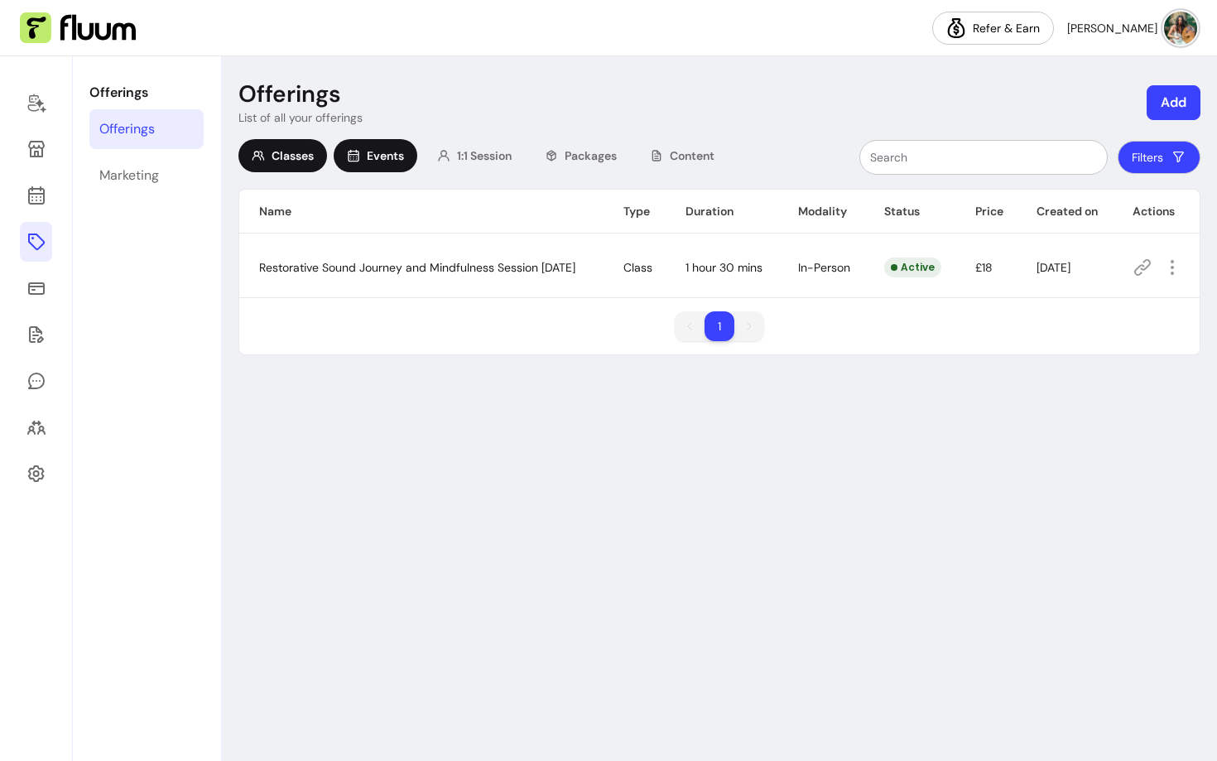
click at [416, 159] on div "Events" at bounding box center [376, 155] width 84 height 33
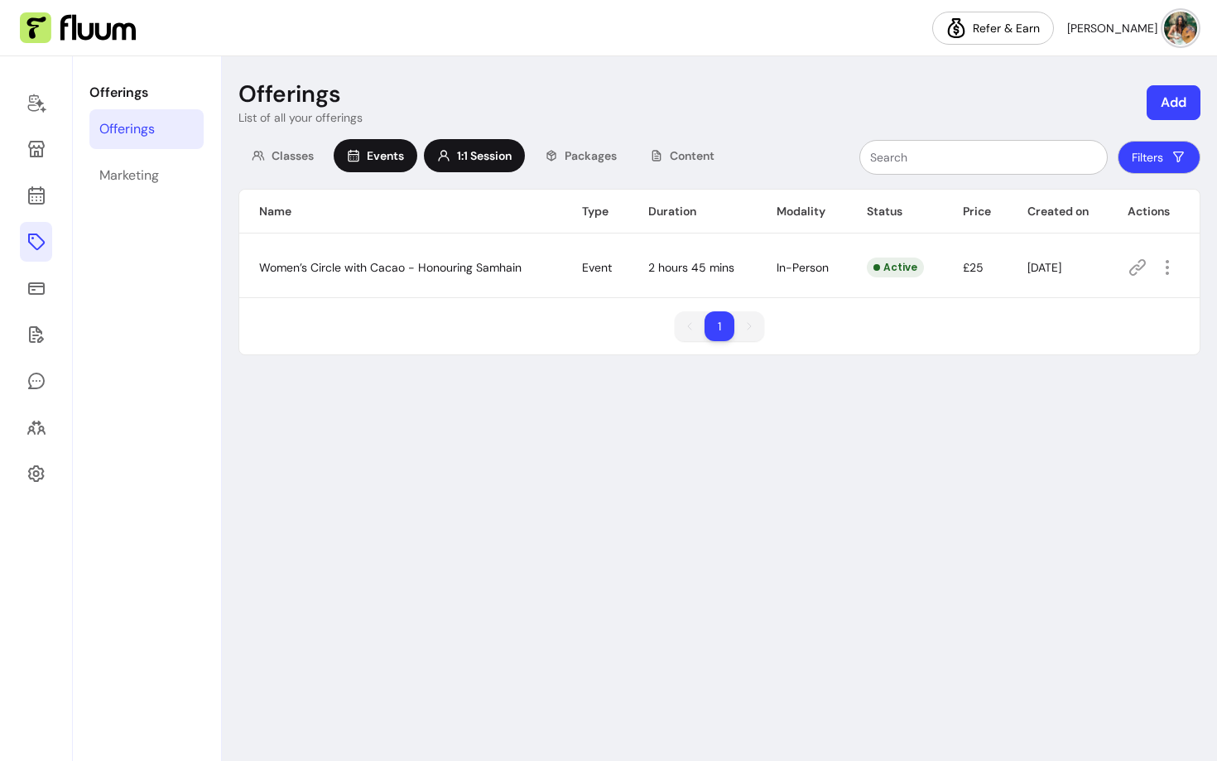
click at [484, 160] on span "1:1 Session" at bounding box center [484, 155] width 55 height 17
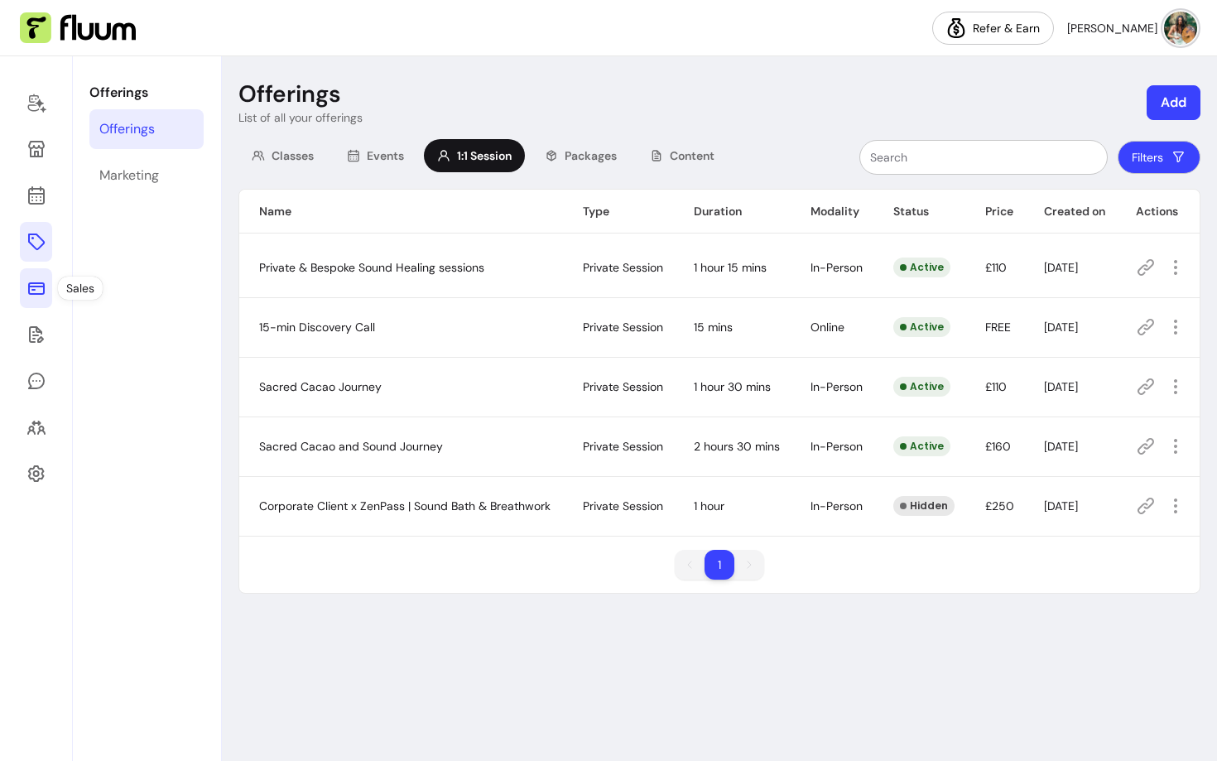
click at [32, 290] on icon at bounding box center [36, 288] width 17 height 12
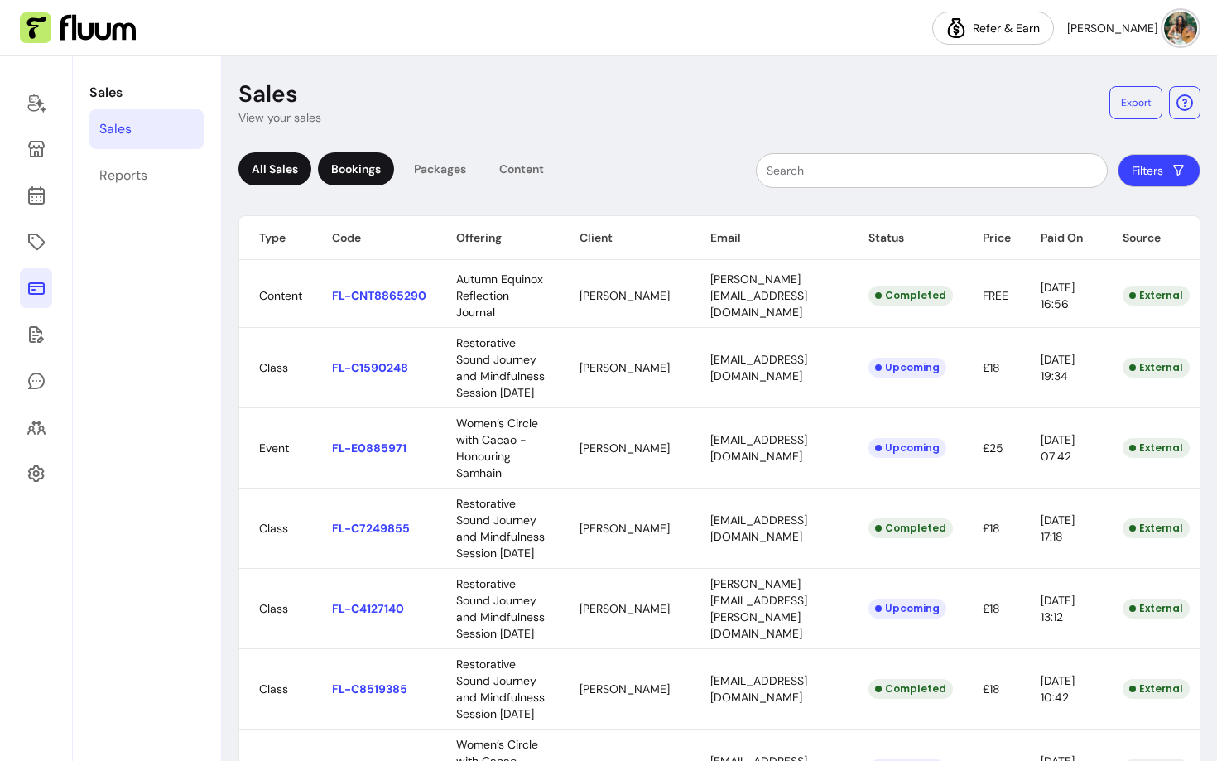
click at [372, 175] on div "Bookings" at bounding box center [356, 168] width 76 height 33
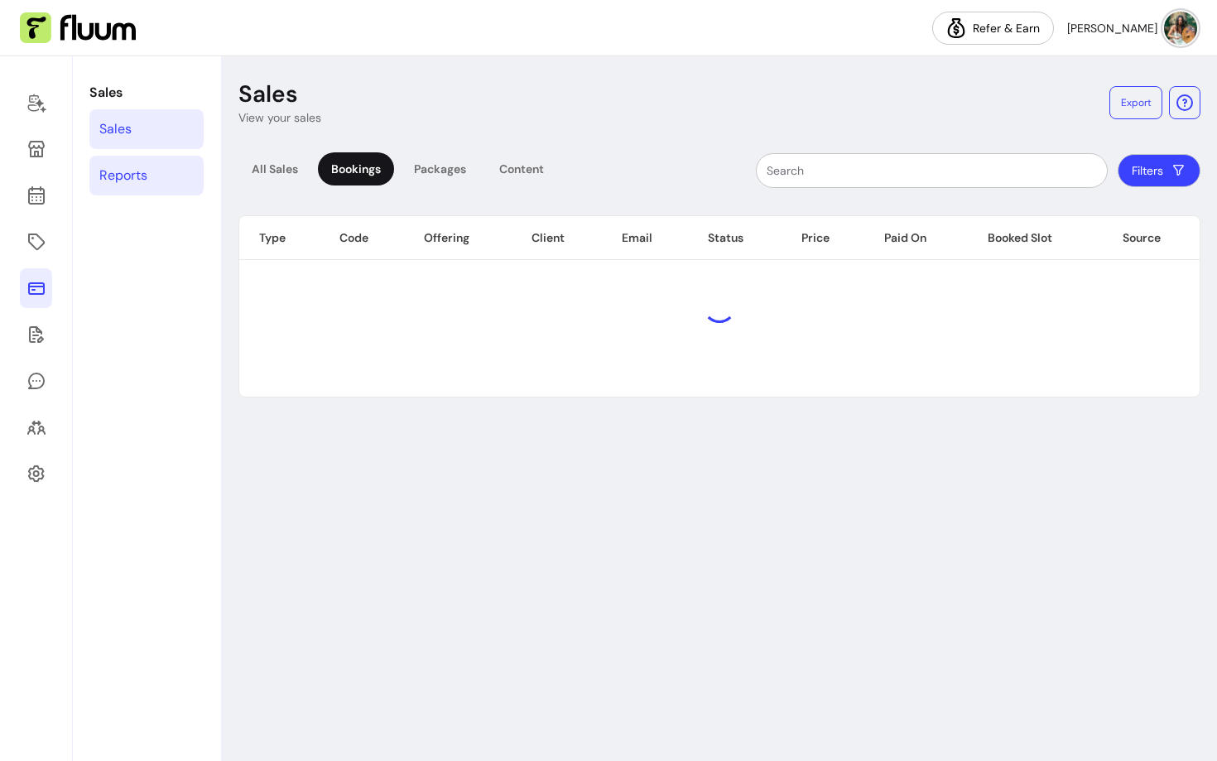
click at [144, 174] on div "Reports" at bounding box center [123, 176] width 48 height 20
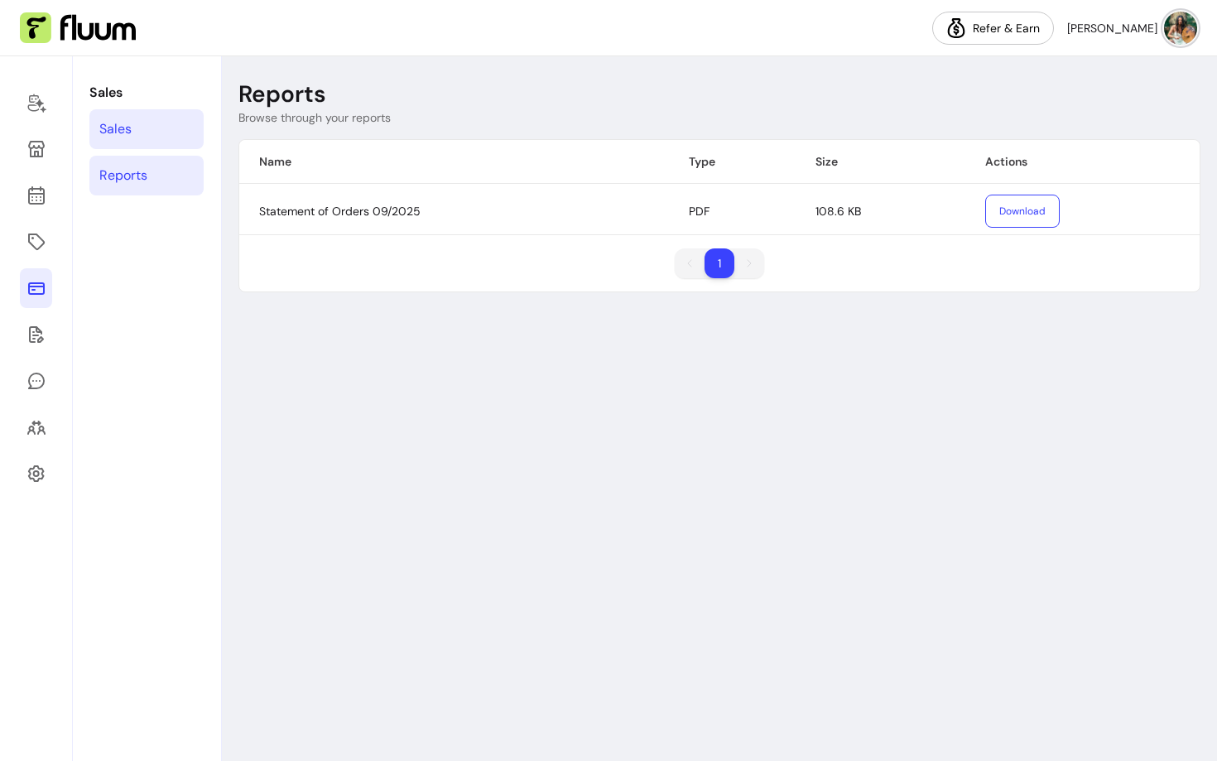
click at [145, 136] on link "Sales" at bounding box center [146, 129] width 114 height 40
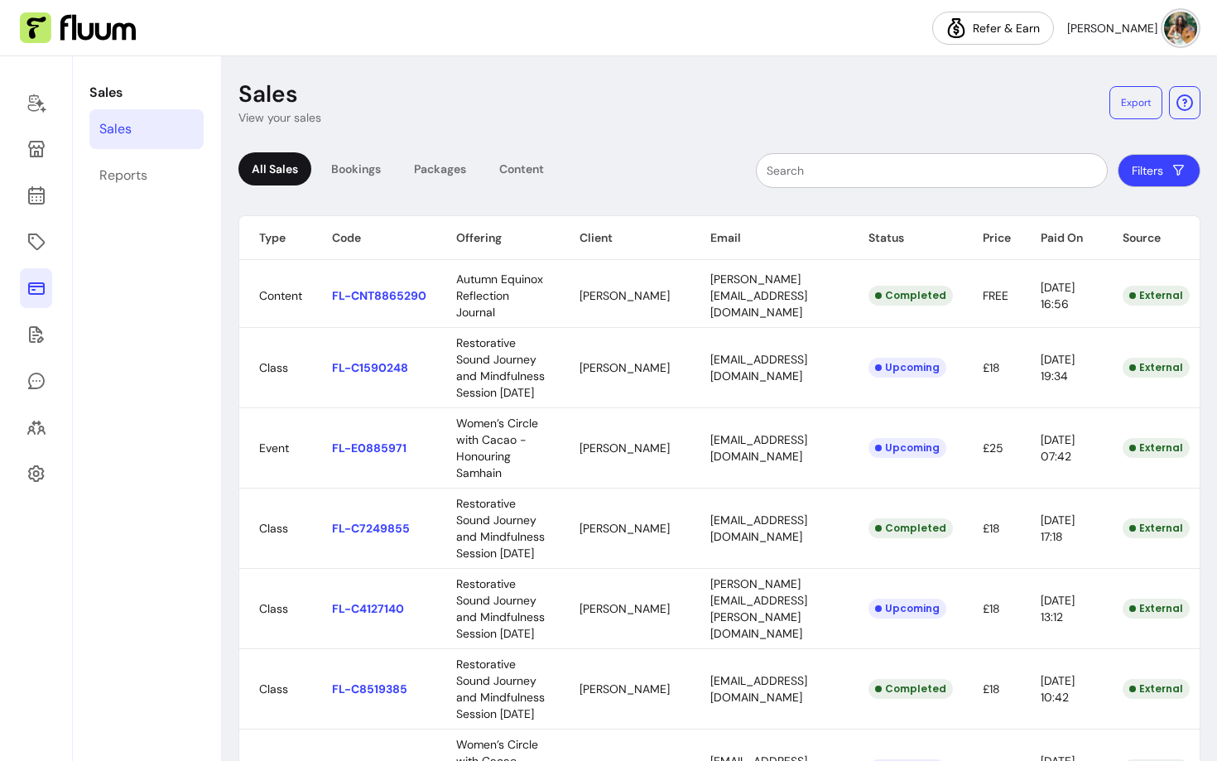
click at [903, 233] on th "Status" at bounding box center [905, 238] width 114 height 44
click at [27, 109] on icon at bounding box center [36, 103] width 20 height 20
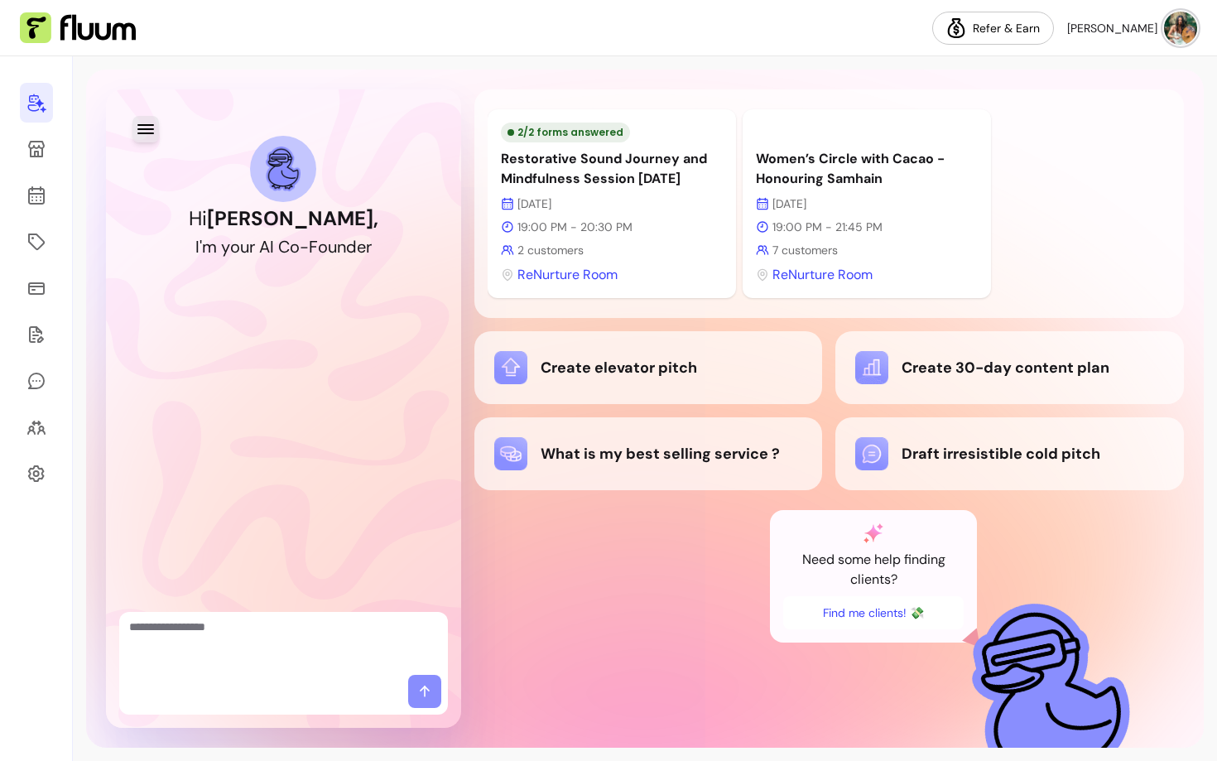
click at [137, 126] on icon "button" at bounding box center [146, 129] width 20 height 20
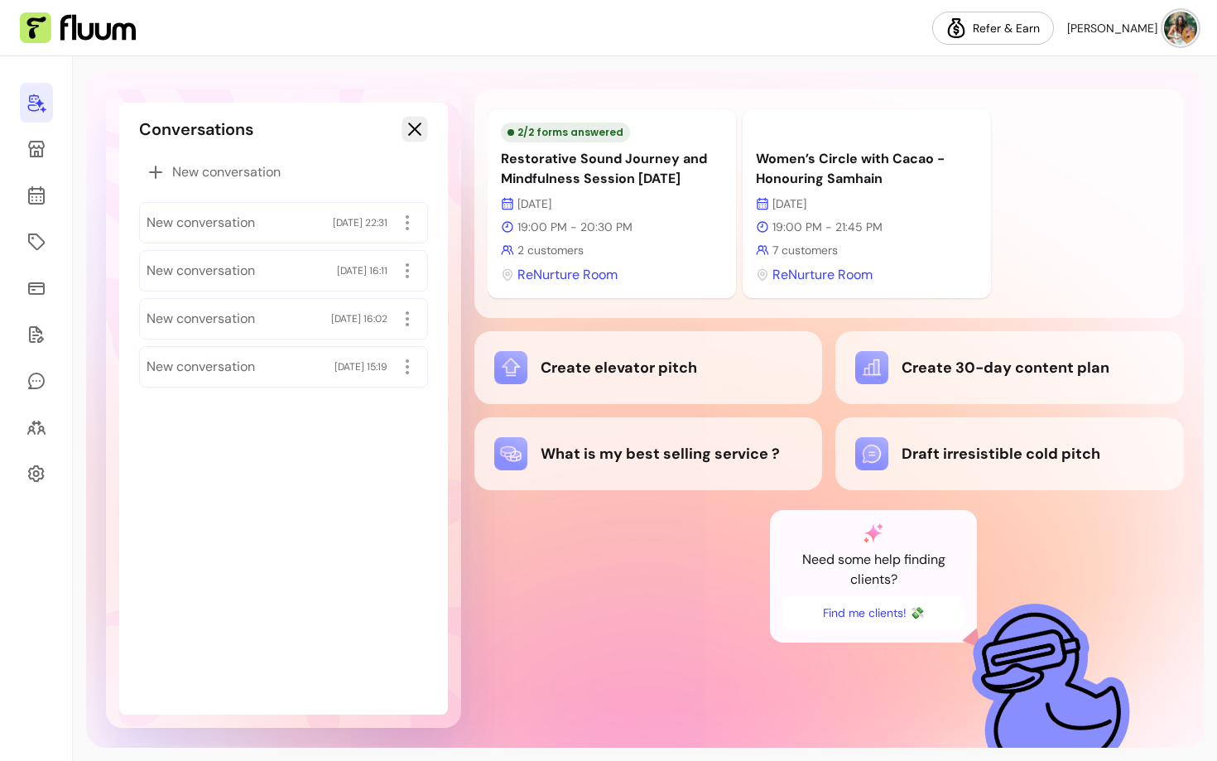
click at [413, 137] on icon "button" at bounding box center [414, 128] width 19 height 19
